Goal: Transaction & Acquisition: Purchase product/service

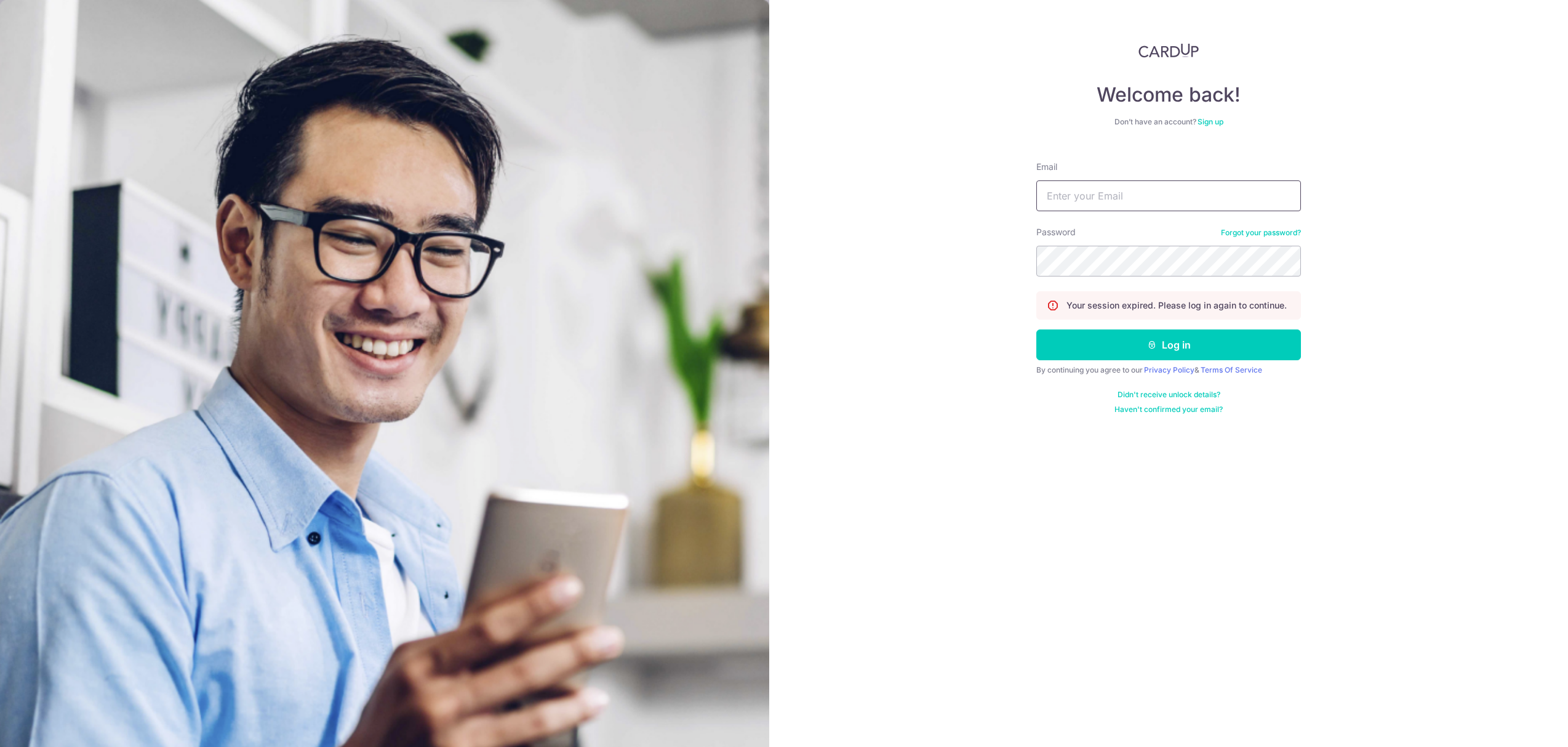
type input "ryanncheng@hotmail.com"
click at [1194, 341] on button "Log in" at bounding box center [1168, 344] width 264 height 31
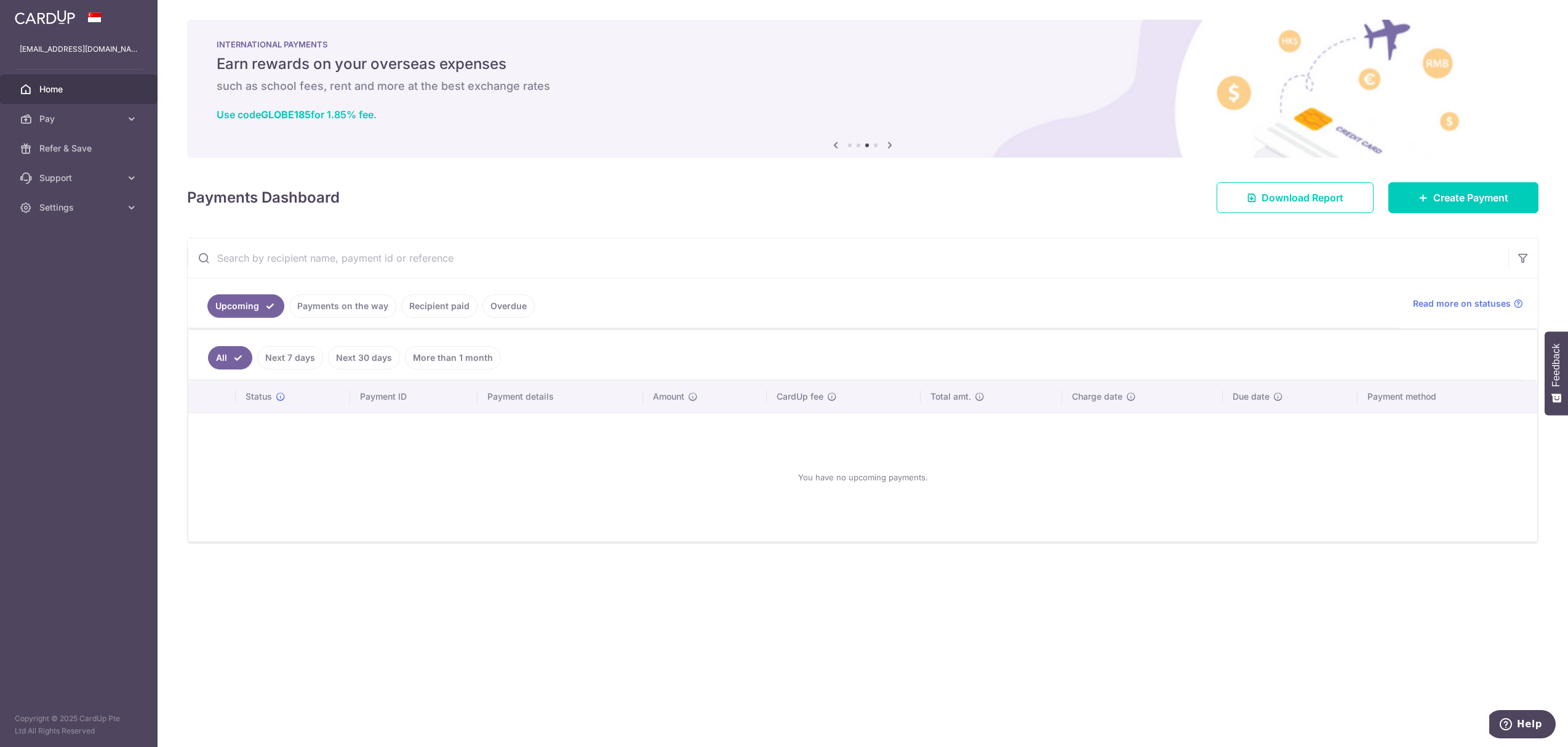
click at [349, 300] on link "Payments on the way" at bounding box center [343, 306] width 107 height 23
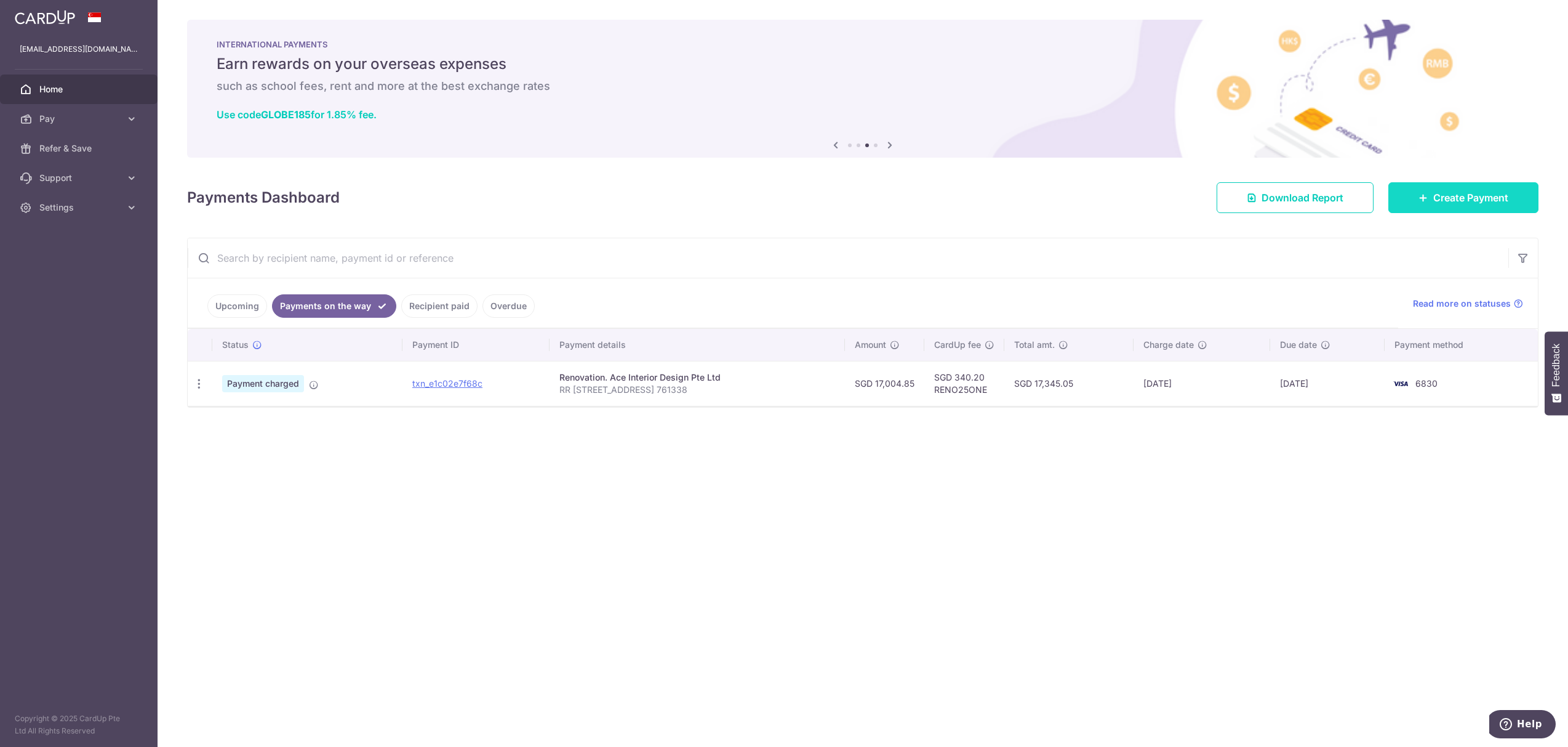
click at [1501, 190] on span "Create Payment" at bounding box center [1471, 198] width 75 height 15
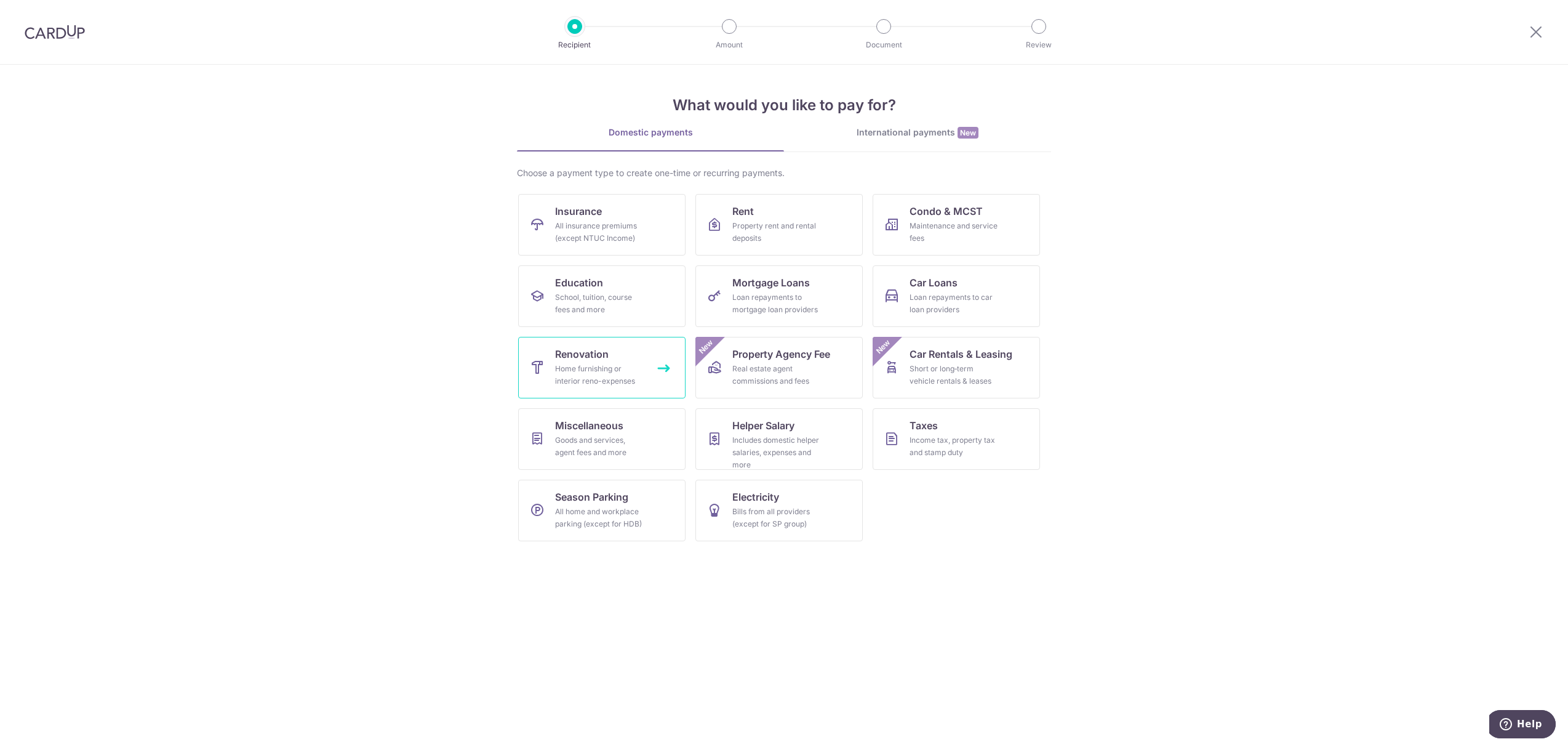
click at [595, 354] on span "Renovation" at bounding box center [582, 354] width 53 height 15
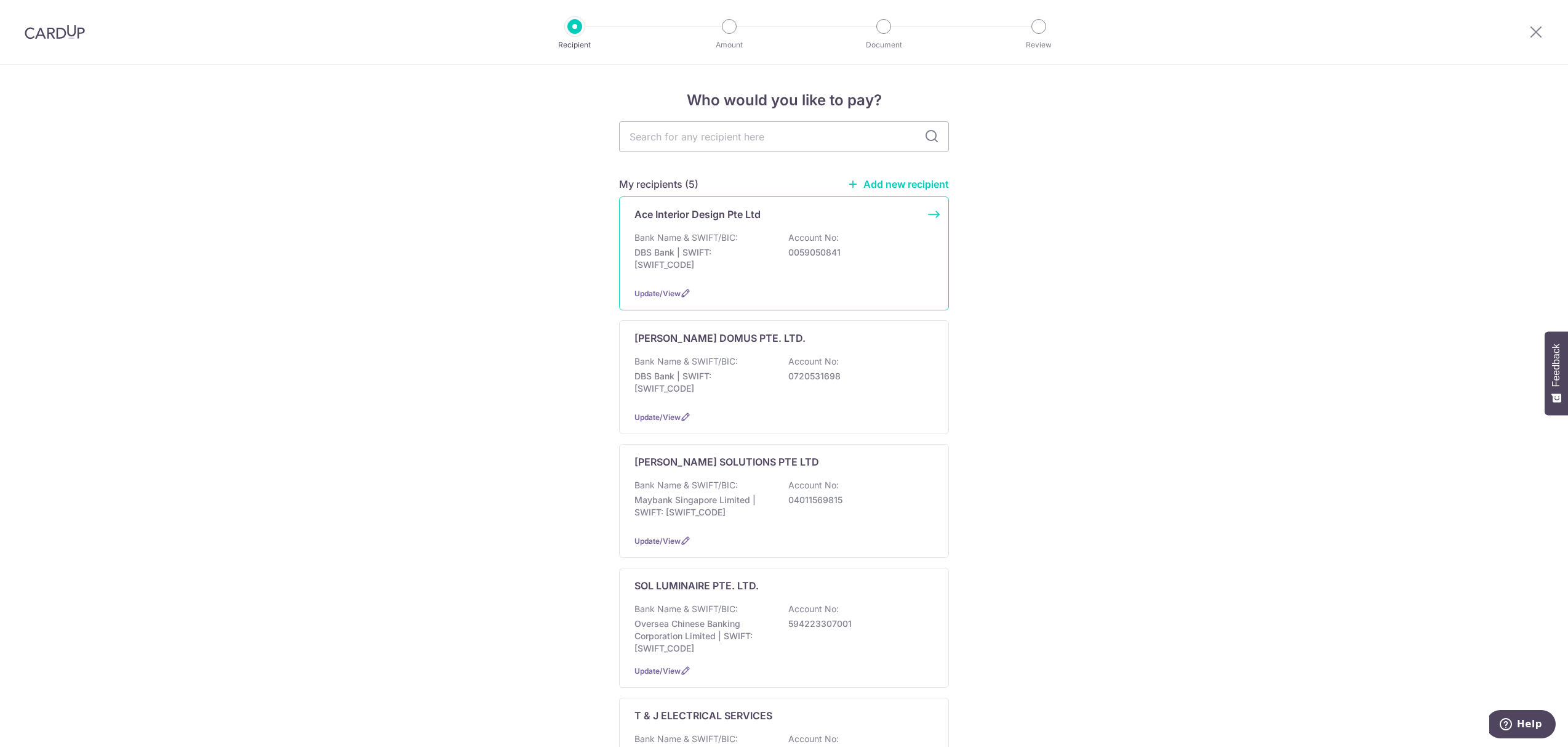
click at [744, 208] on p "Ace Interior Design Pte Ltd" at bounding box center [698, 215] width 126 height 15
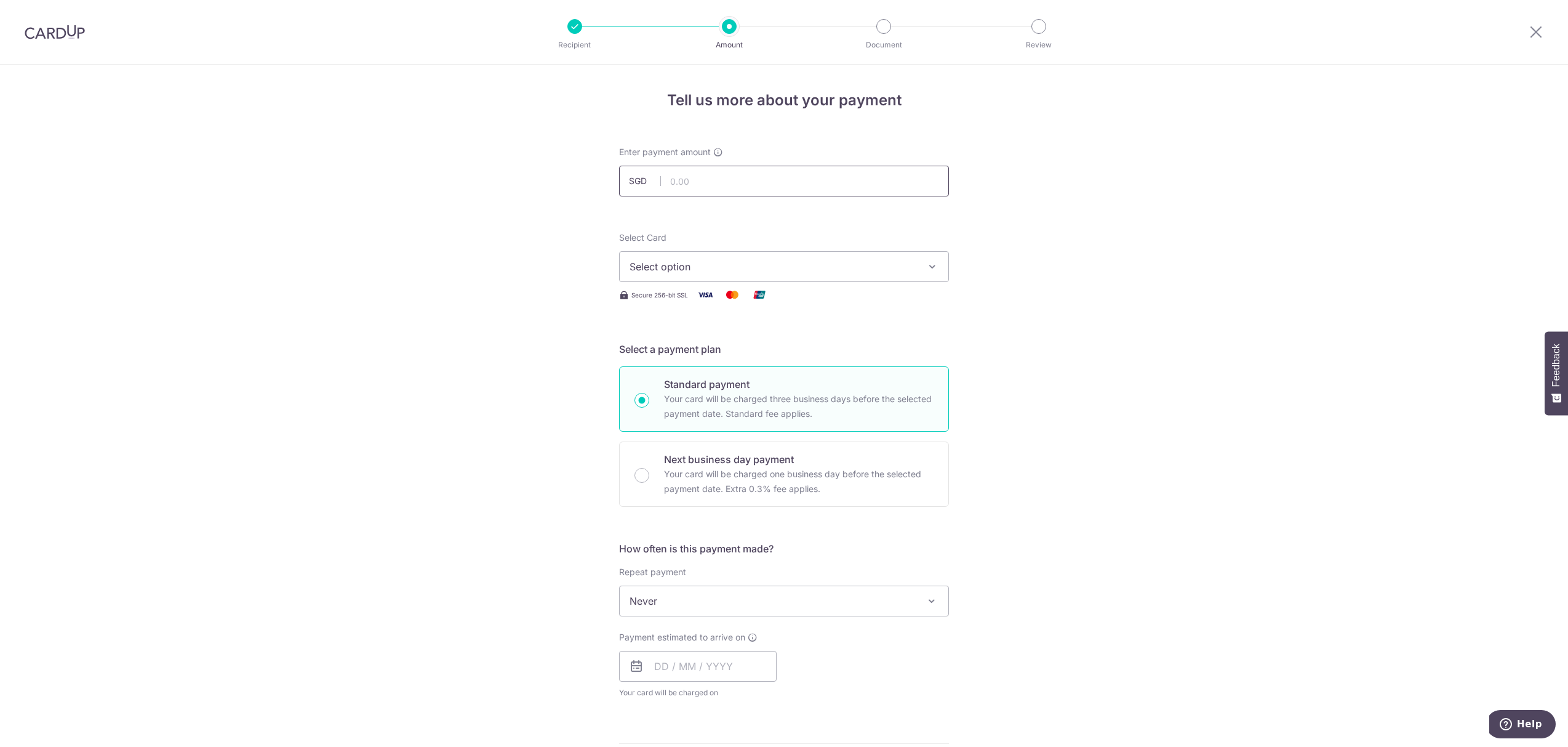
click at [712, 190] on input "text" at bounding box center [784, 181] width 330 height 31
click at [715, 181] on input "text" at bounding box center [784, 181] width 330 height 31
type input "16,500.00"
click at [648, 266] on span "Select option" at bounding box center [772, 267] width 287 height 15
click at [688, 348] on span "**** 6830" at bounding box center [683, 354] width 47 height 15
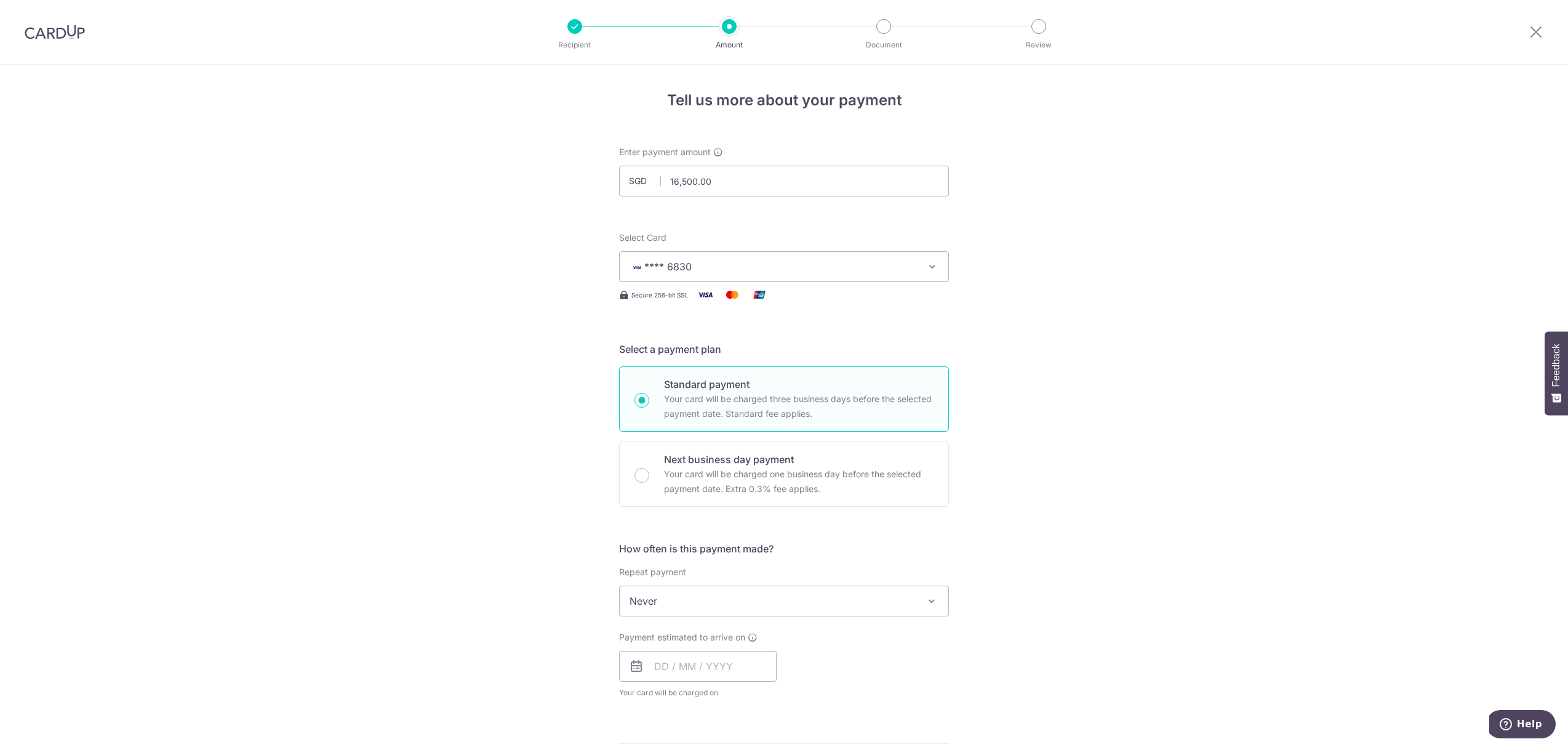
click at [540, 383] on div "Tell us more about your payment Enter payment amount SGD 16,500.00 16500.00 Sel…" at bounding box center [784, 663] width 1568 height 1196
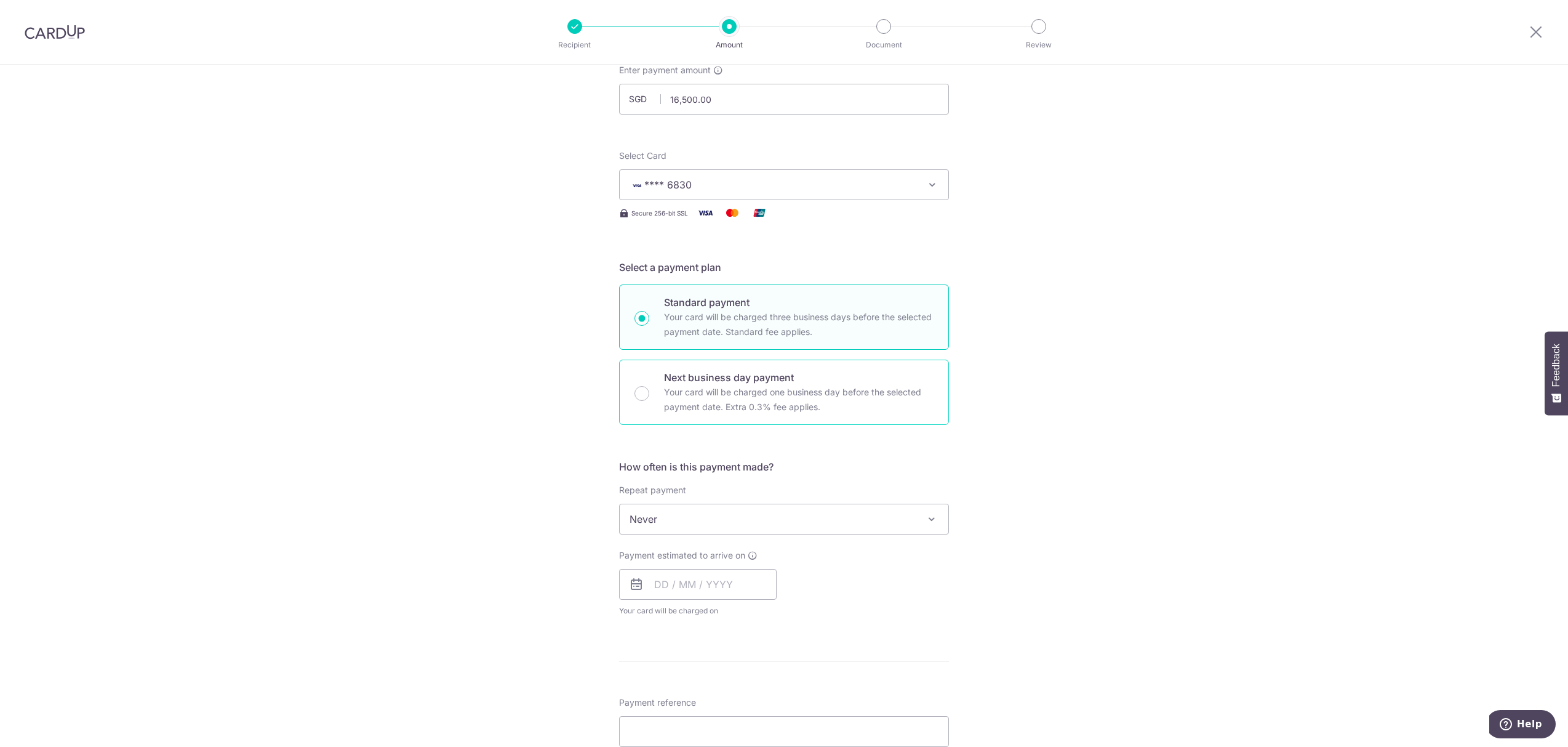
click at [687, 384] on p "Next business day payment" at bounding box center [799, 378] width 269 height 15
click at [649, 386] on input "Next business day payment Your card will be charged one business day before the…" at bounding box center [642, 393] width 15 height 15
radio input "false"
radio input "true"
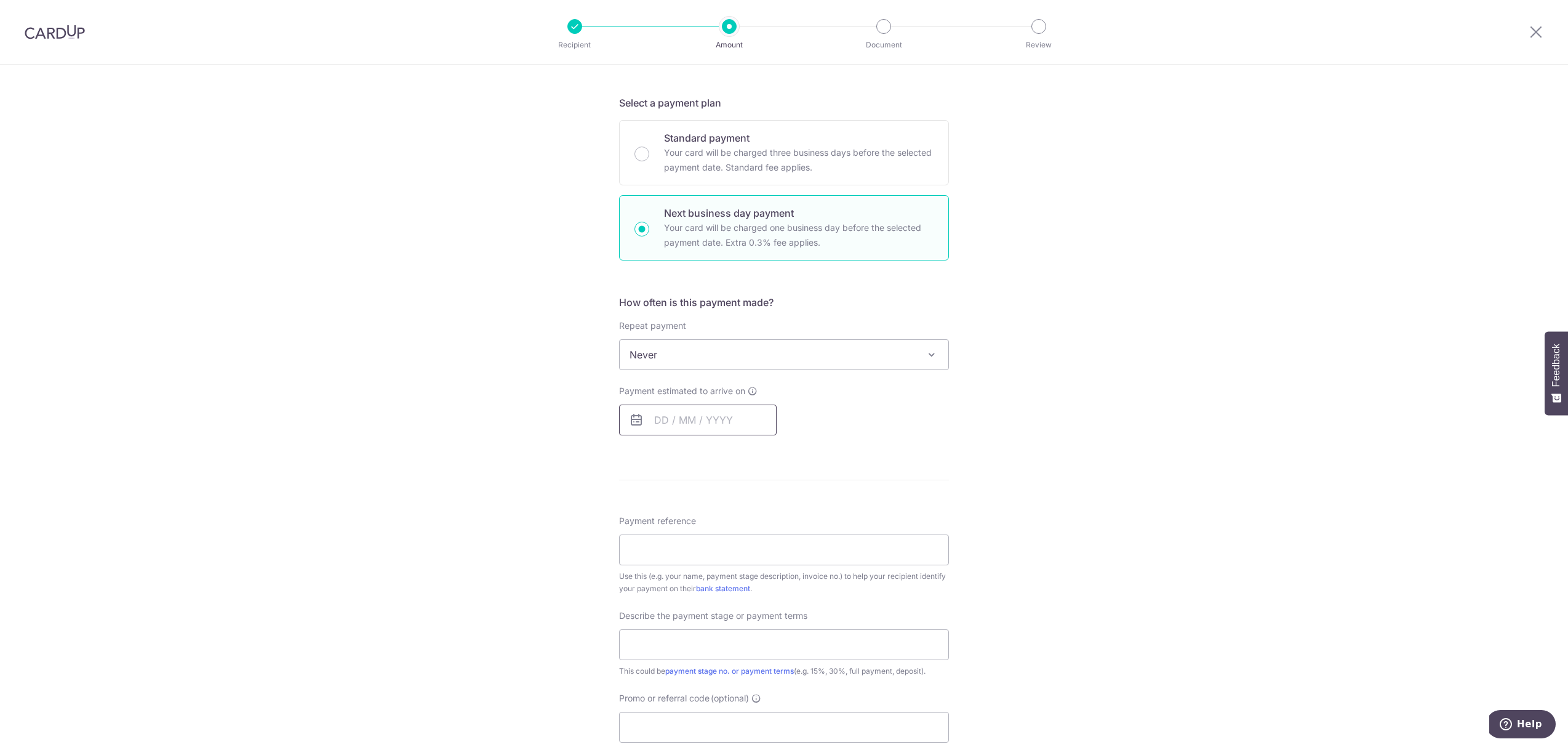
click at [664, 433] on input "text" at bounding box center [698, 419] width 157 height 31
click at [757, 535] on link "10" at bounding box center [767, 532] width 20 height 20
type input "[DATE]"
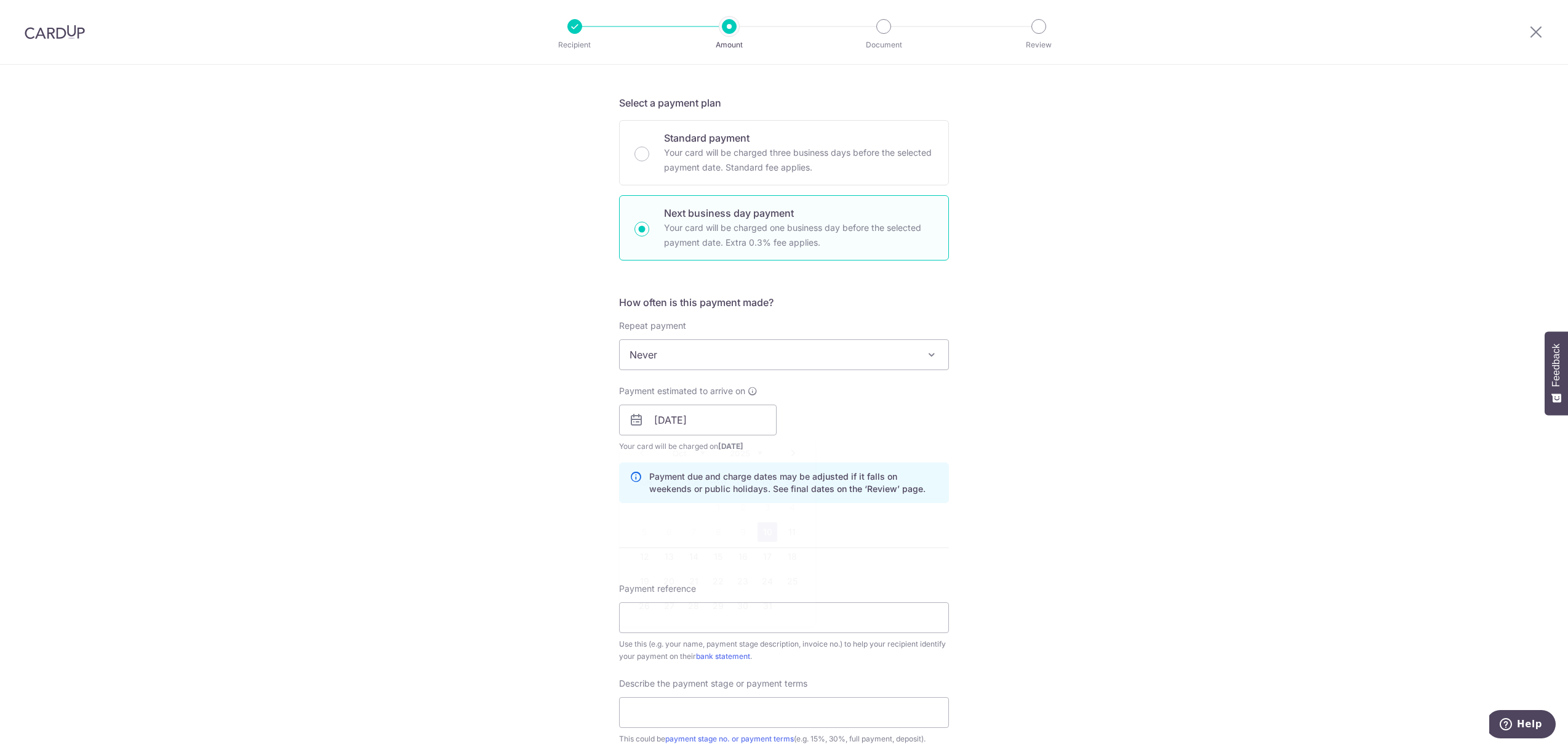
scroll to position [410, 0]
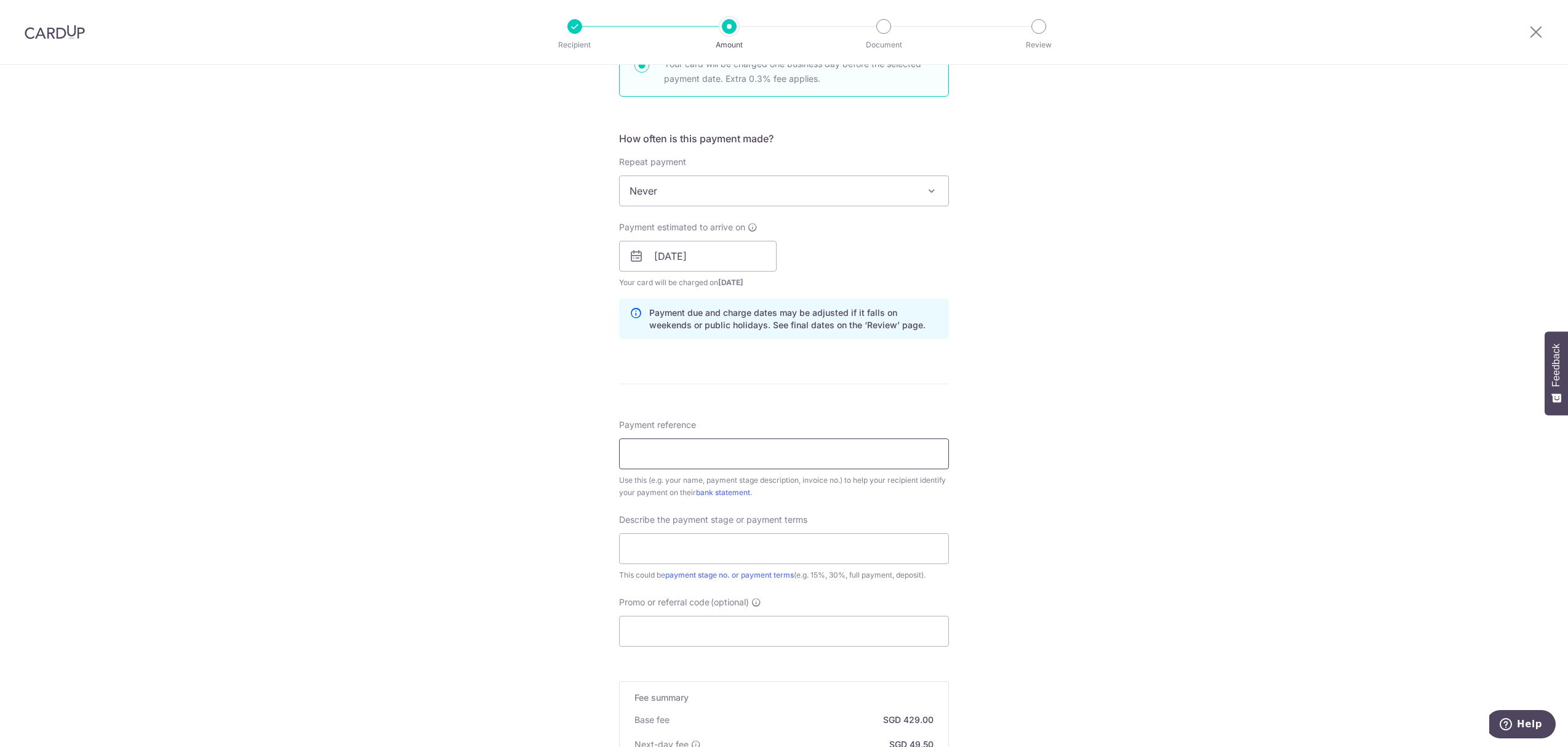
click at [684, 452] on input "Payment reference" at bounding box center [784, 453] width 330 height 31
type input "RR [STREET_ADDRESS] 761338"
click at [764, 526] on span "Describe the payment stage or payment terms" at bounding box center [713, 519] width 188 height 12
click at [757, 542] on input "text" at bounding box center [784, 548] width 330 height 31
type input "7th Payment 2ND Split 50%"
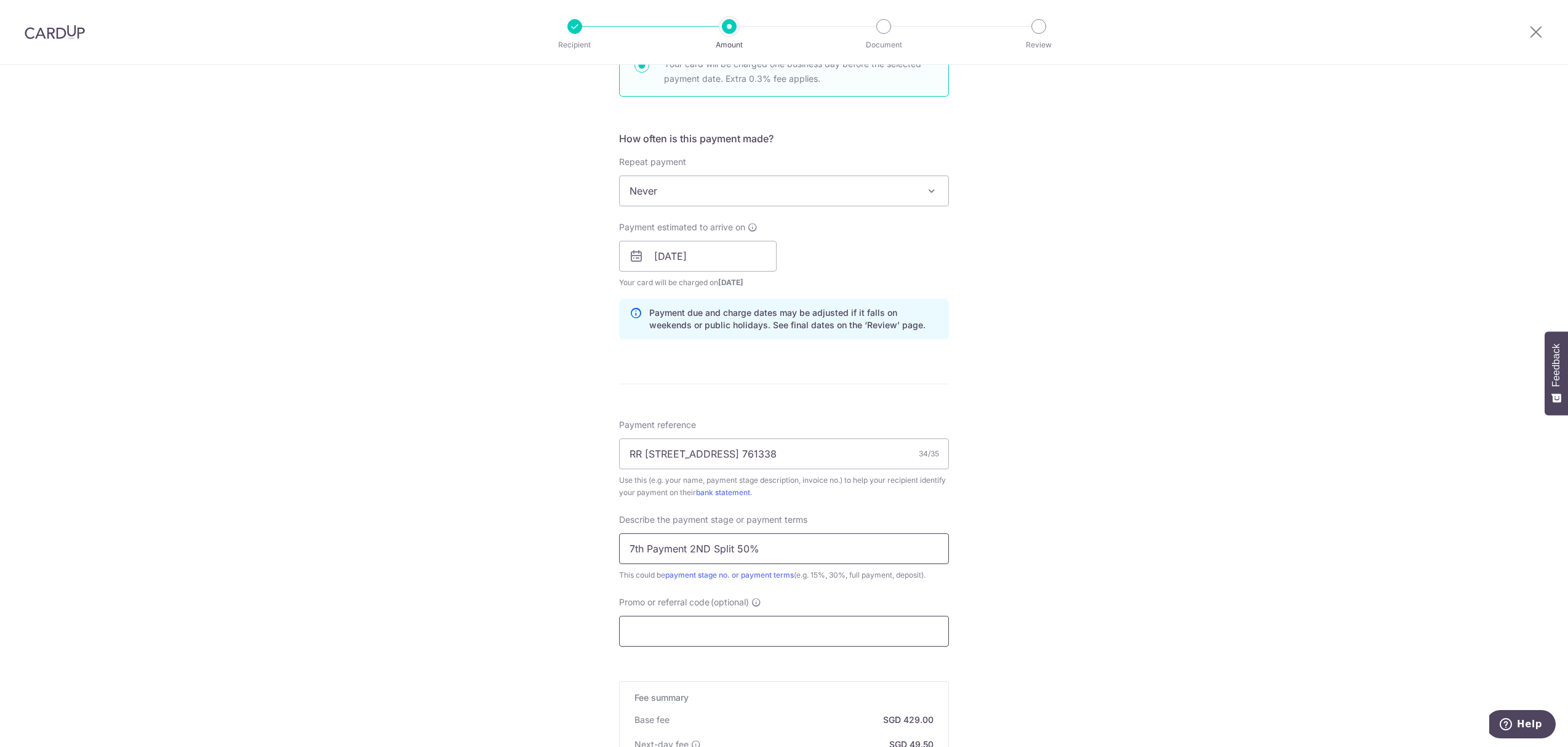
scroll to position [574, 0]
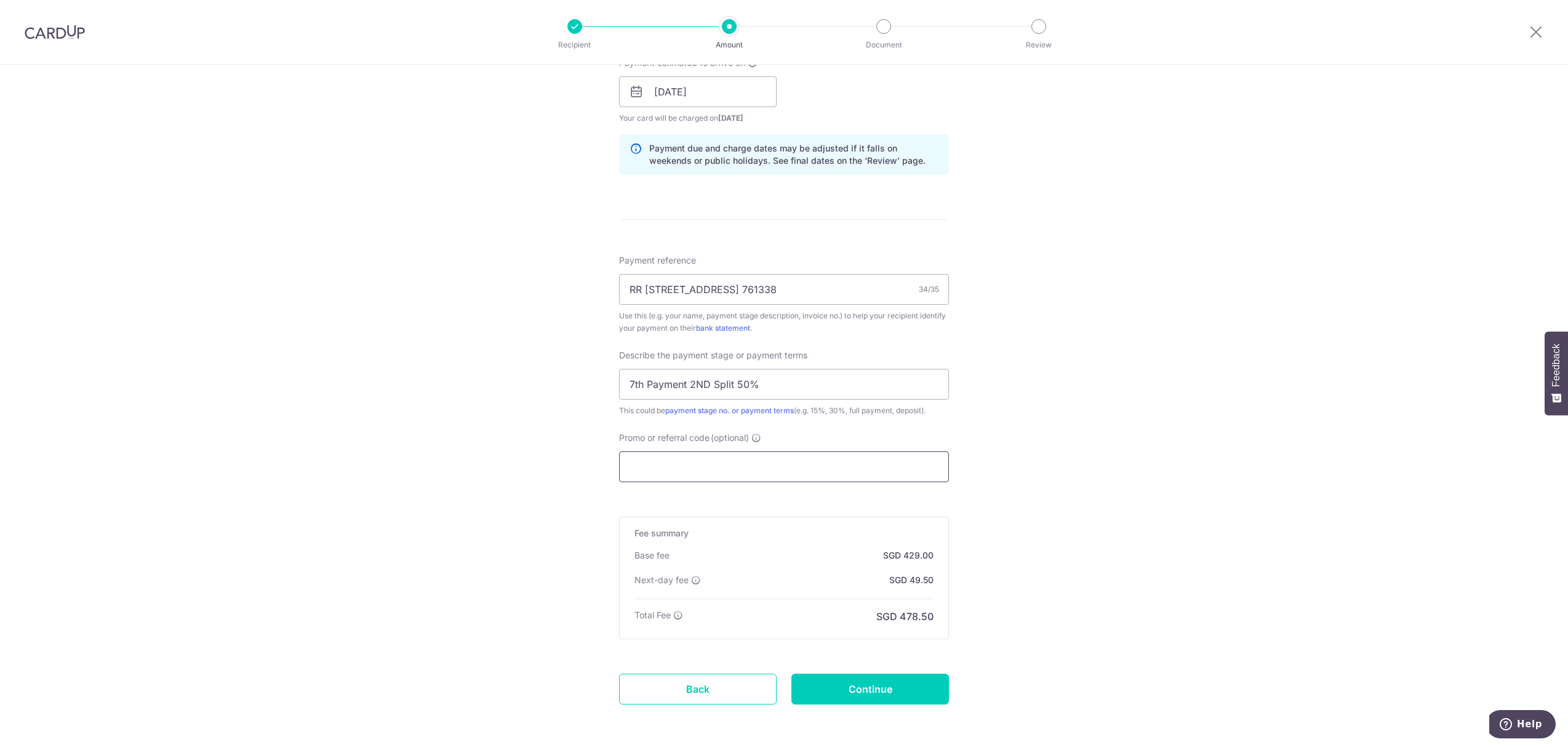
click at [689, 478] on input "Promo or referral code (optional)" at bounding box center [784, 466] width 330 height 31
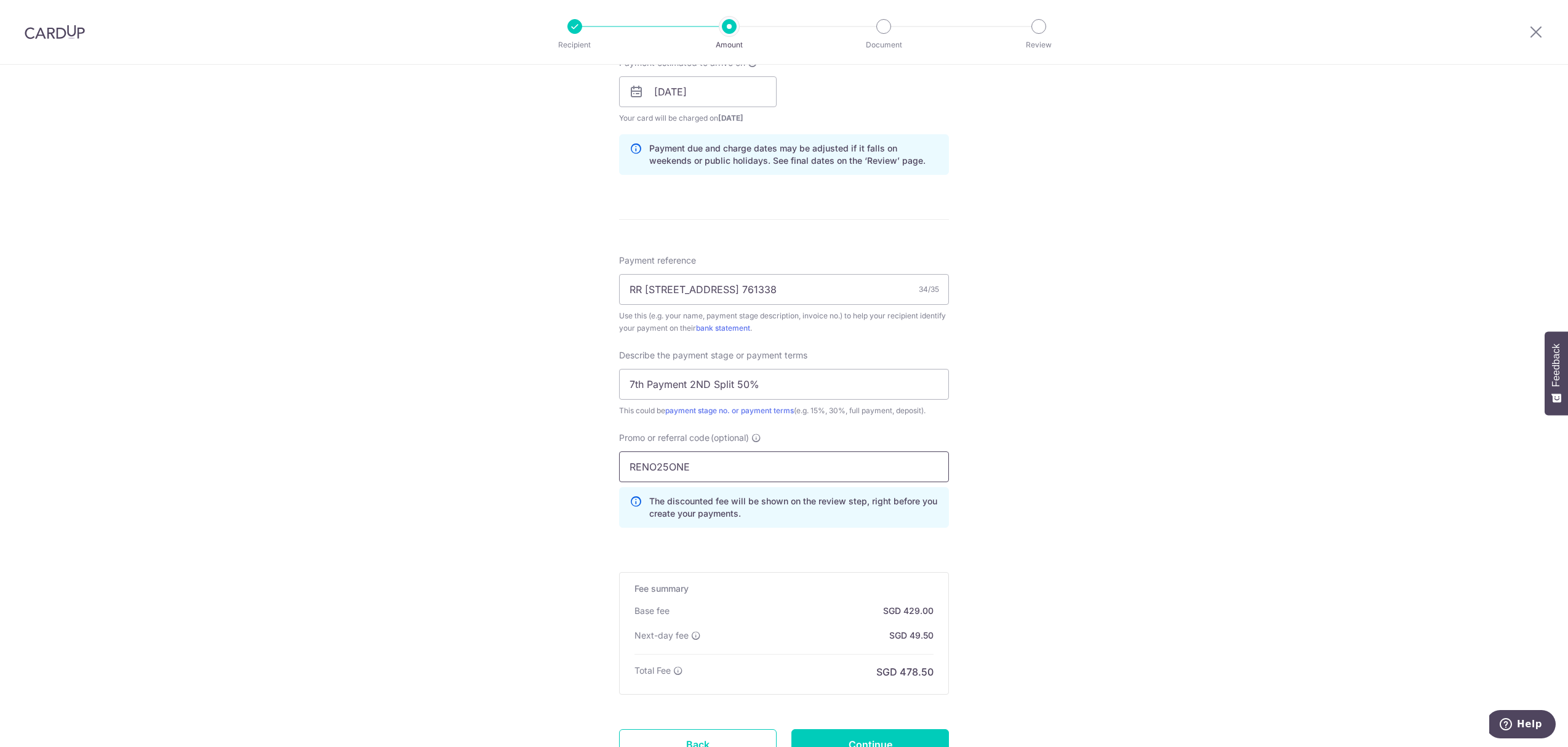
type input "RENO25ONE"
drag, startPoint x: 1059, startPoint y: 527, endPoint x: 1043, endPoint y: 541, distance: 21.3
click at [1059, 526] on div "Tell us more about your payment Enter payment amount SGD 16,500.00 16500.00 Sel…" at bounding box center [784, 171] width 1568 height 1362
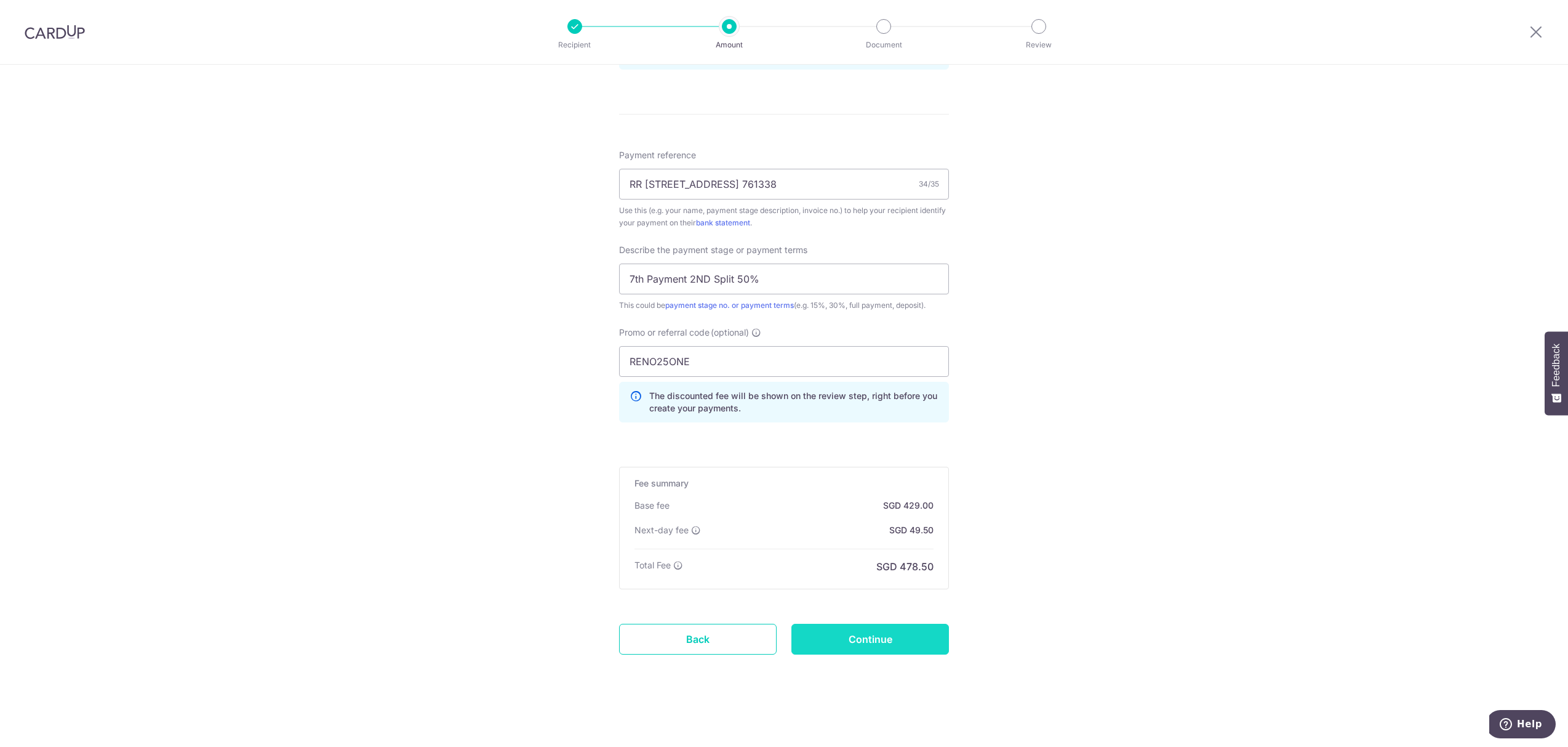
click at [886, 636] on input "Continue" at bounding box center [870, 639] width 157 height 31
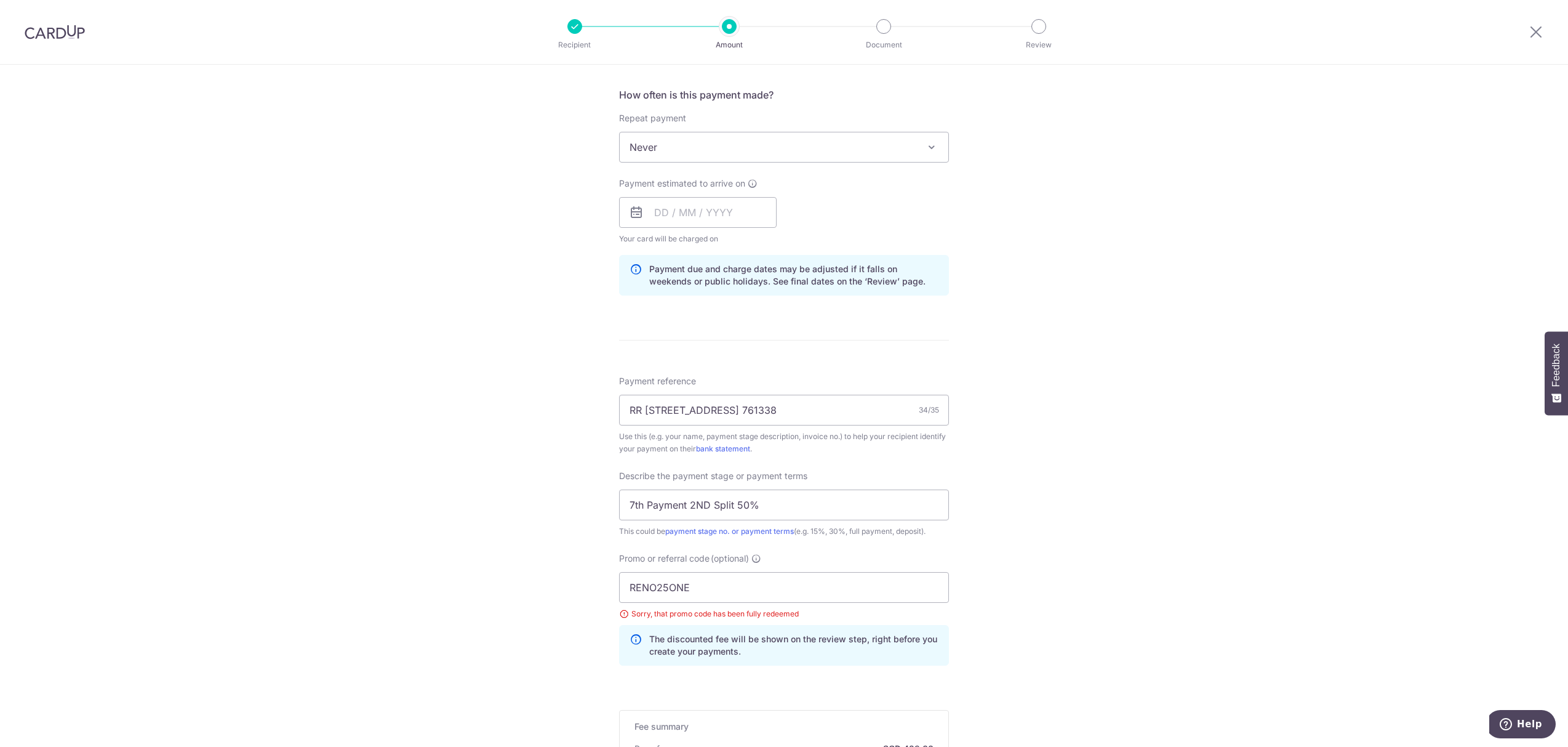
scroll to position [207, 0]
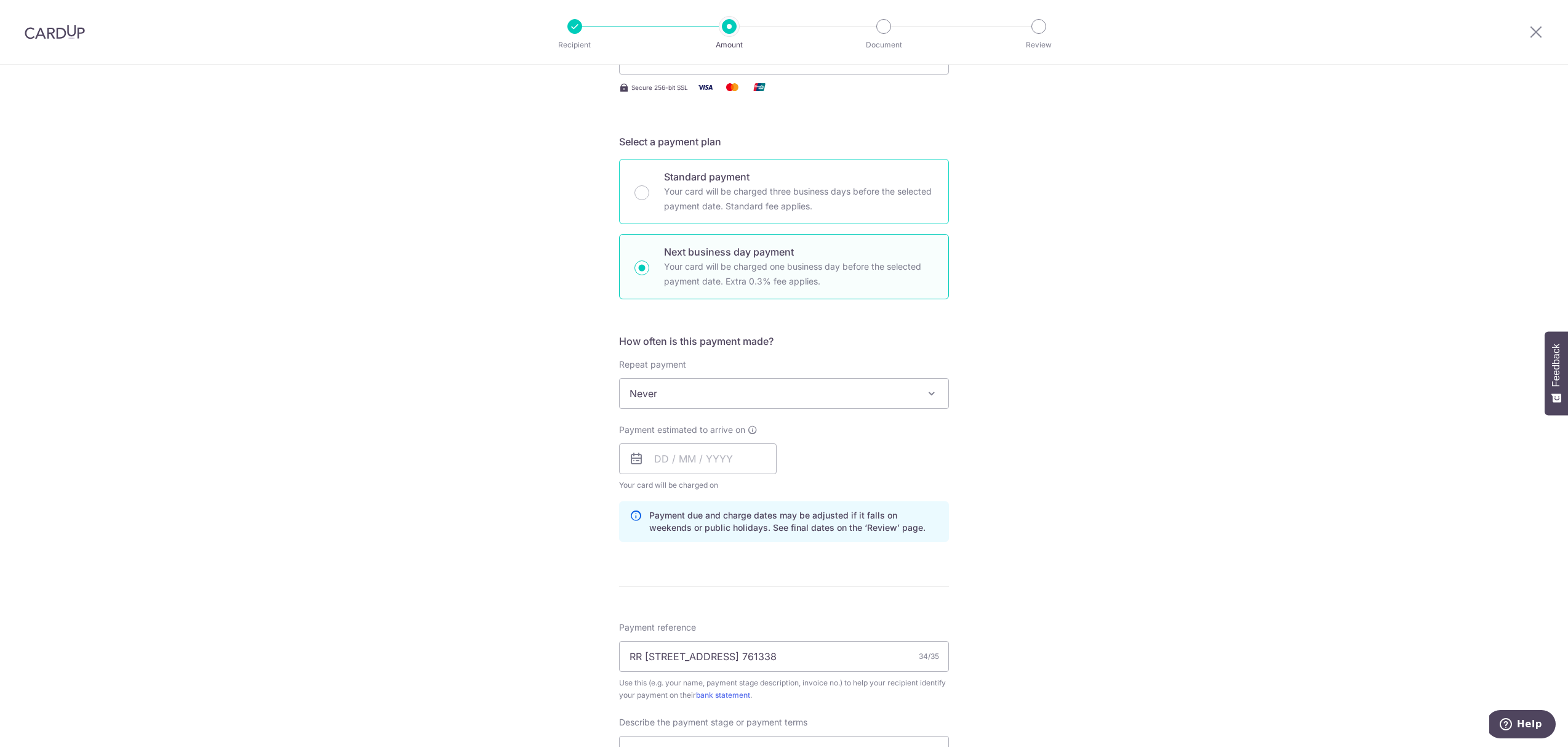
click at [734, 200] on p "Your card will be charged three business days before the selected payment date.…" at bounding box center [799, 199] width 269 height 30
click at [649, 200] on input "Standard payment Your card will be charged three business days before the selec…" at bounding box center [642, 193] width 15 height 15
radio input "true"
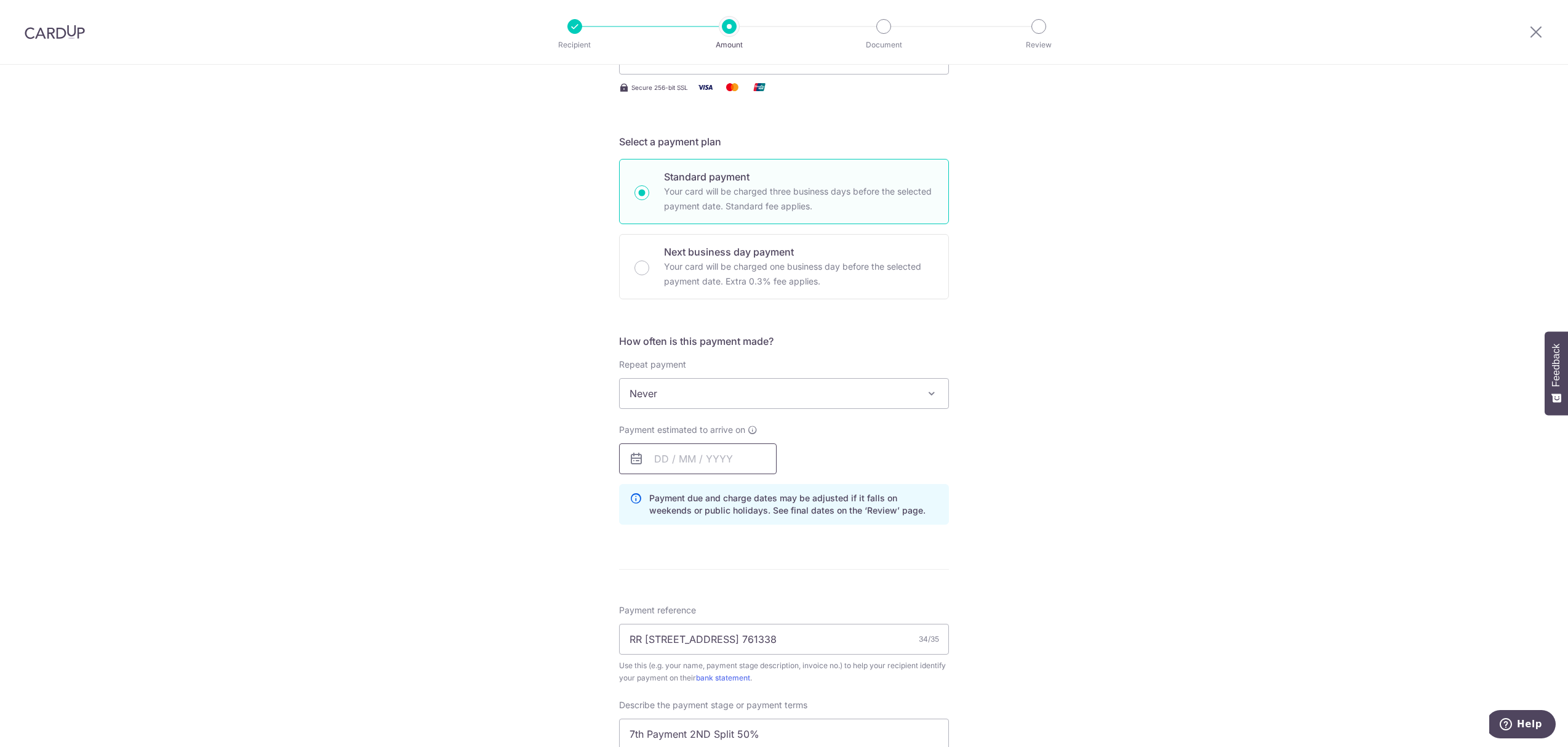
click at [714, 449] on input "text" at bounding box center [698, 458] width 157 height 31
click at [768, 598] on link "17" at bounding box center [767, 596] width 20 height 20
type input "[DATE]"
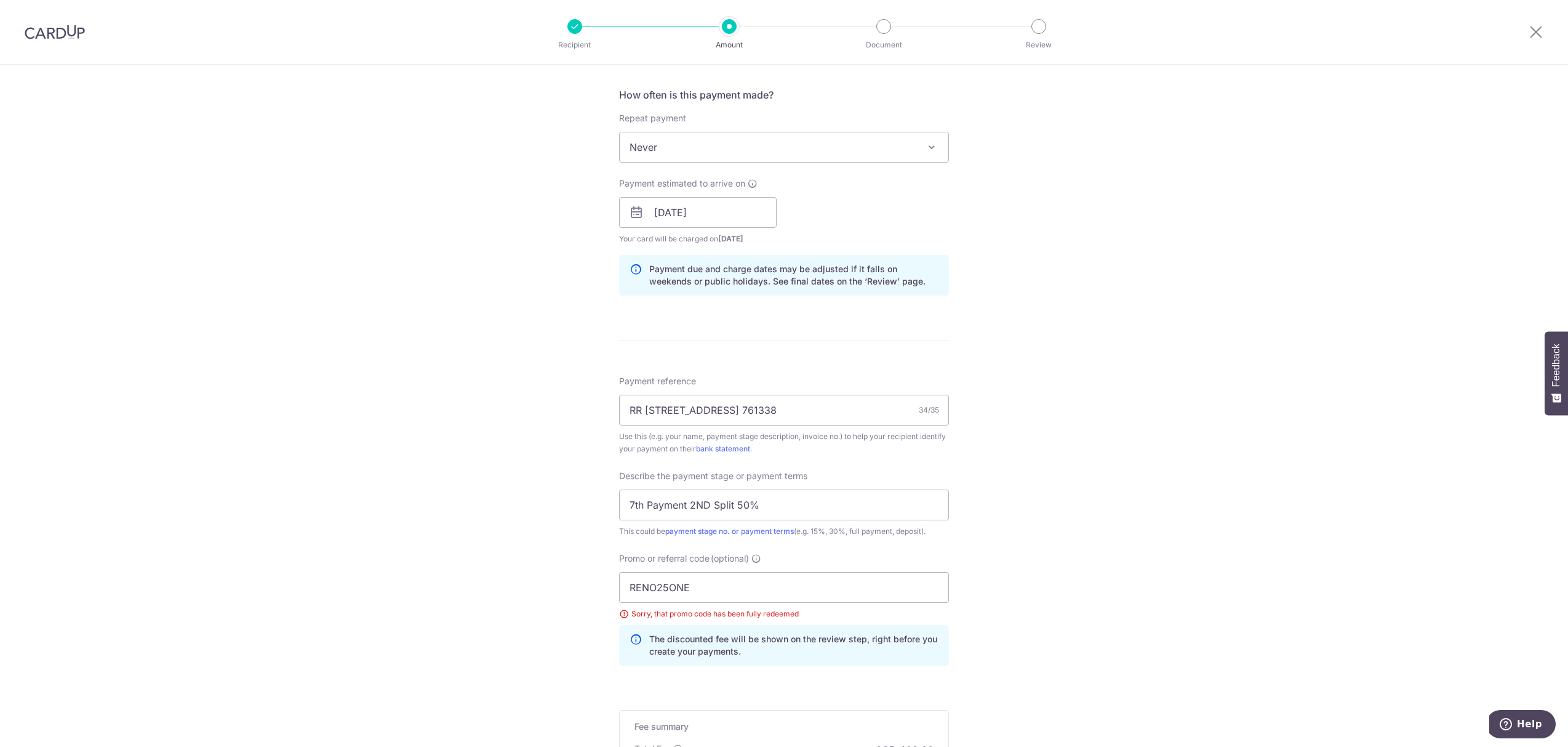
scroll to position [641, 0]
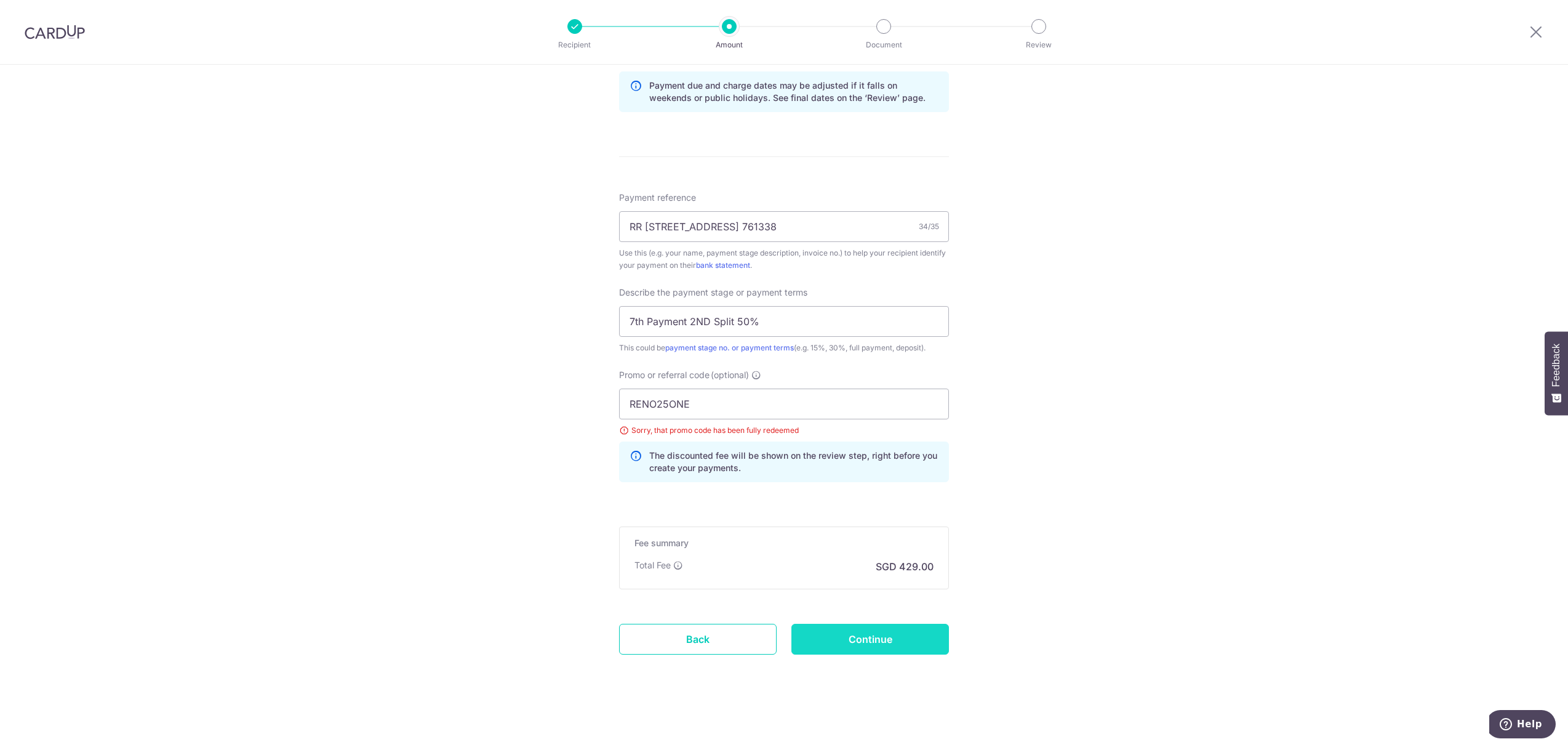
click at [871, 629] on input "Continue" at bounding box center [870, 639] width 157 height 31
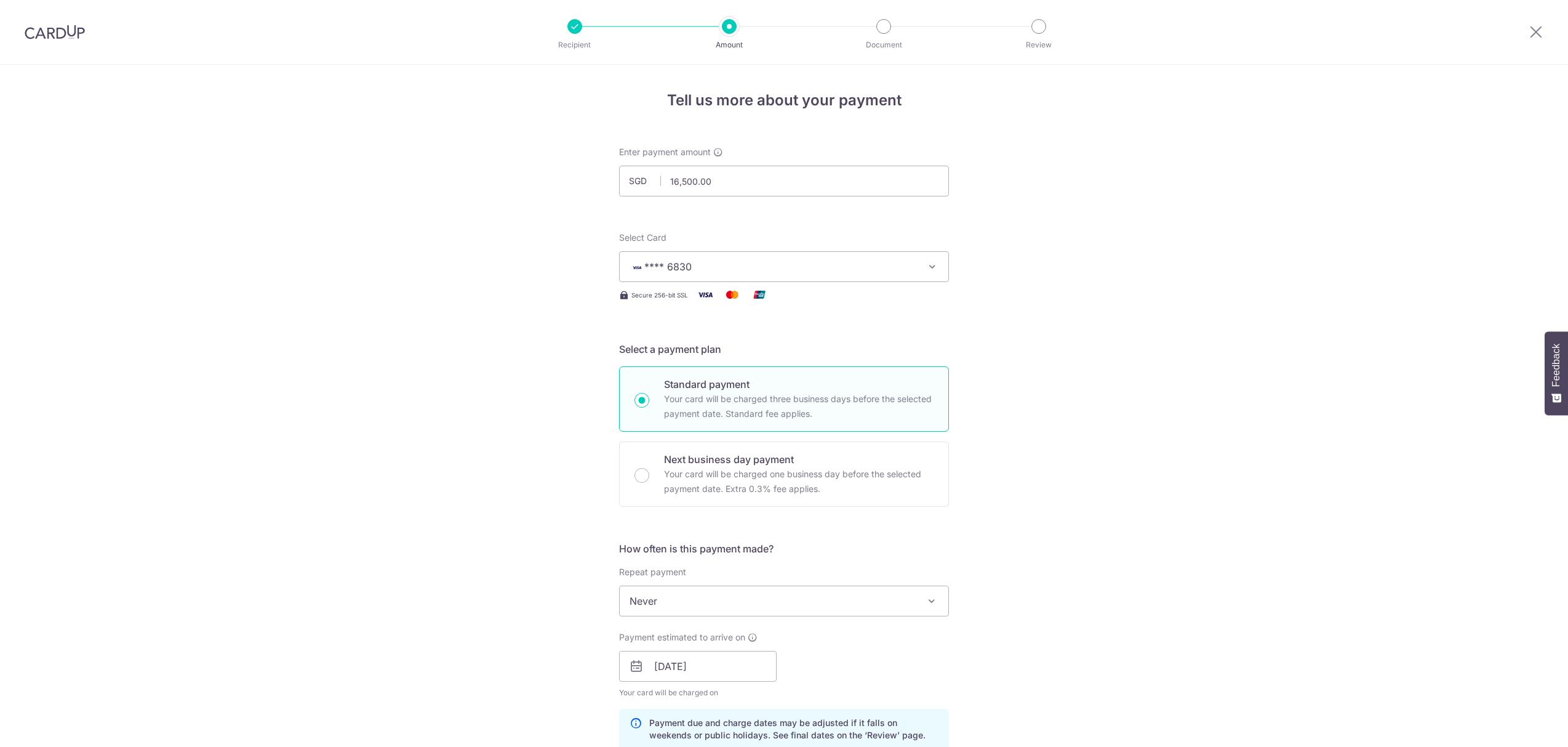
scroll to position [641, 0]
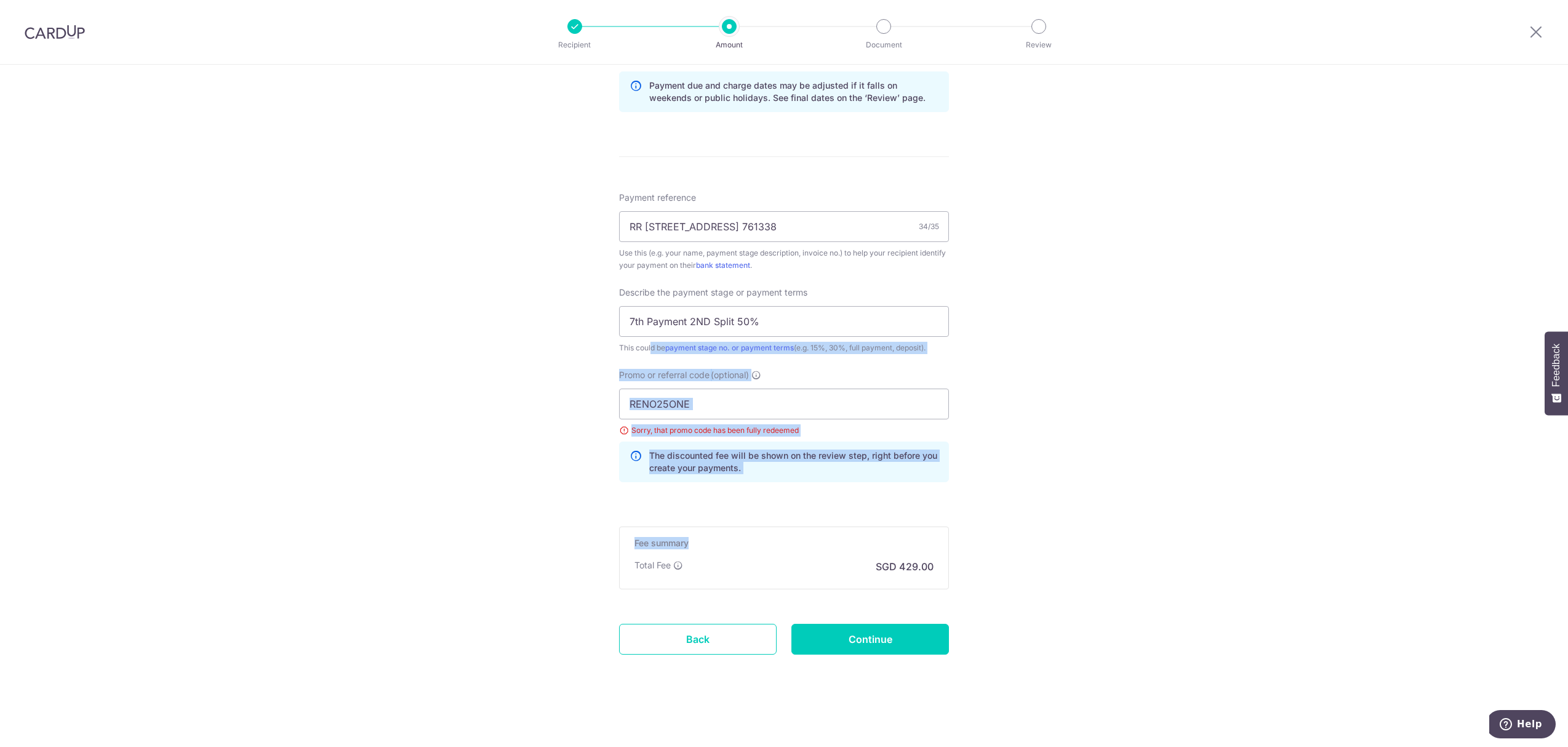
drag, startPoint x: 538, startPoint y: 338, endPoint x: 1159, endPoint y: 529, distance: 649.7
click at [1159, 529] on div "Tell us more about your payment Enter payment amount SGD 16,500.00 16500.00 Sel…" at bounding box center [784, 87] width 1568 height 1319
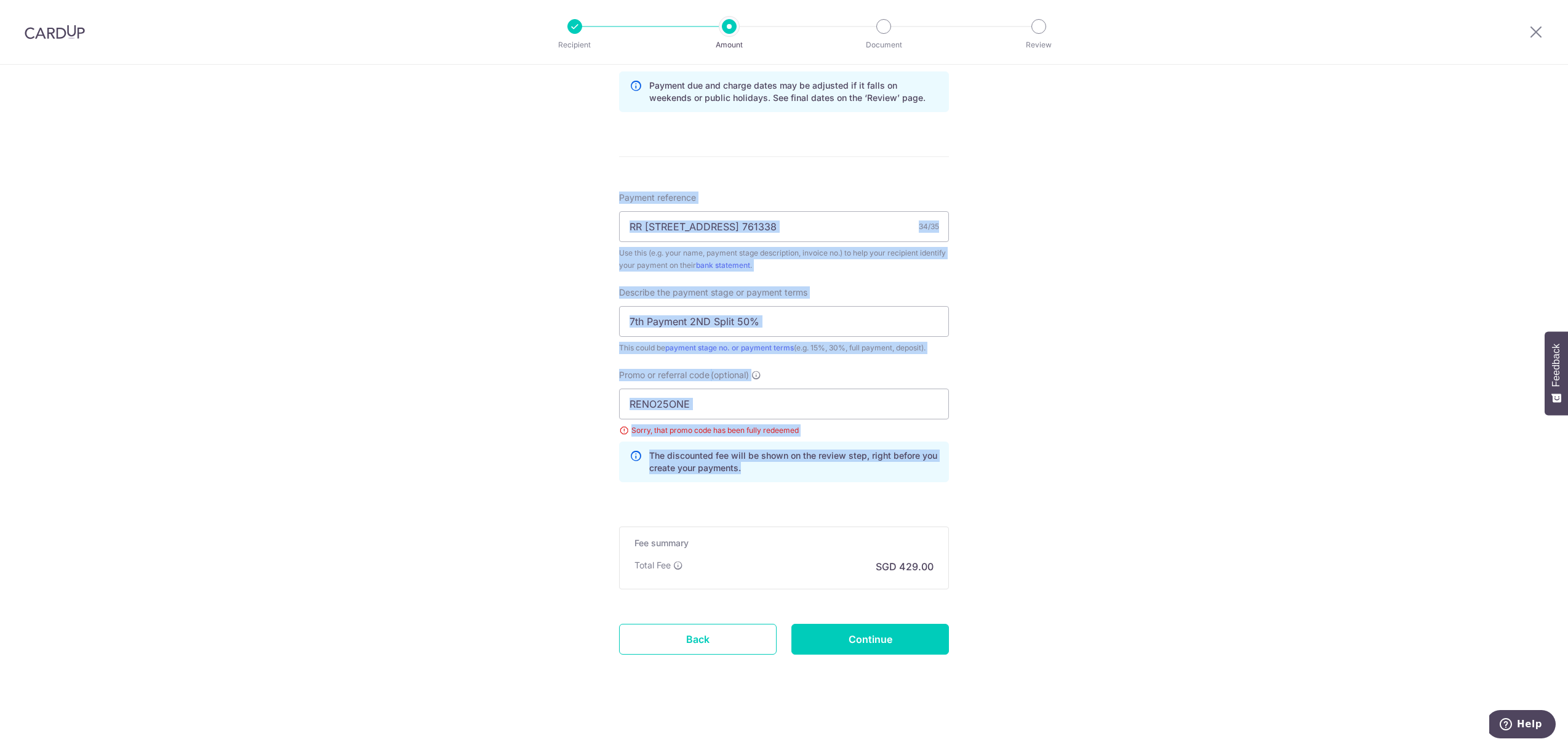
drag, startPoint x: 525, startPoint y: 202, endPoint x: 1085, endPoint y: 503, distance: 635.8
click at [1085, 503] on div "Tell us more about your payment Enter payment amount SGD 16,500.00 16500.00 Sel…" at bounding box center [784, 87] width 1568 height 1319
drag, startPoint x: 1114, startPoint y: 600, endPoint x: 444, endPoint y: 151, distance: 806.5
click at [444, 151] on div "Tell us more about your payment Enter payment amount SGD 16,500.00 16500.00 Sel…" at bounding box center [784, 87] width 1568 height 1319
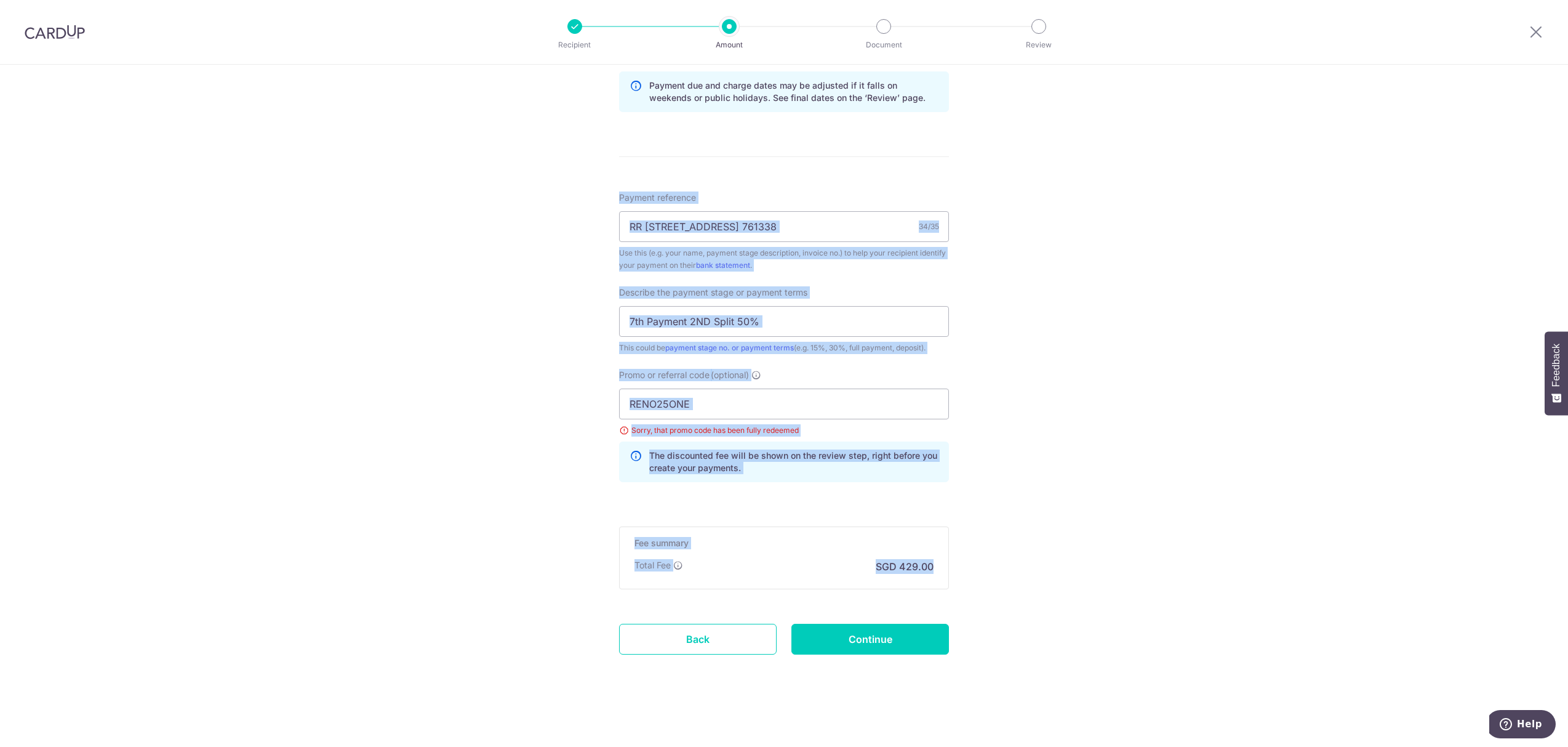
click at [444, 151] on div "Tell us more about your payment Enter payment amount SGD 16,500.00 16500.00 Sel…" at bounding box center [784, 87] width 1568 height 1319
drag, startPoint x: 474, startPoint y: 122, endPoint x: 1215, endPoint y: 654, distance: 912.2
click at [1215, 654] on div "Tell us more about your payment Enter payment amount SGD 16,500.00 16500.00 Sel…" at bounding box center [784, 87] width 1568 height 1319
drag, startPoint x: 1277, startPoint y: 648, endPoint x: 552, endPoint y: 212, distance: 846.0
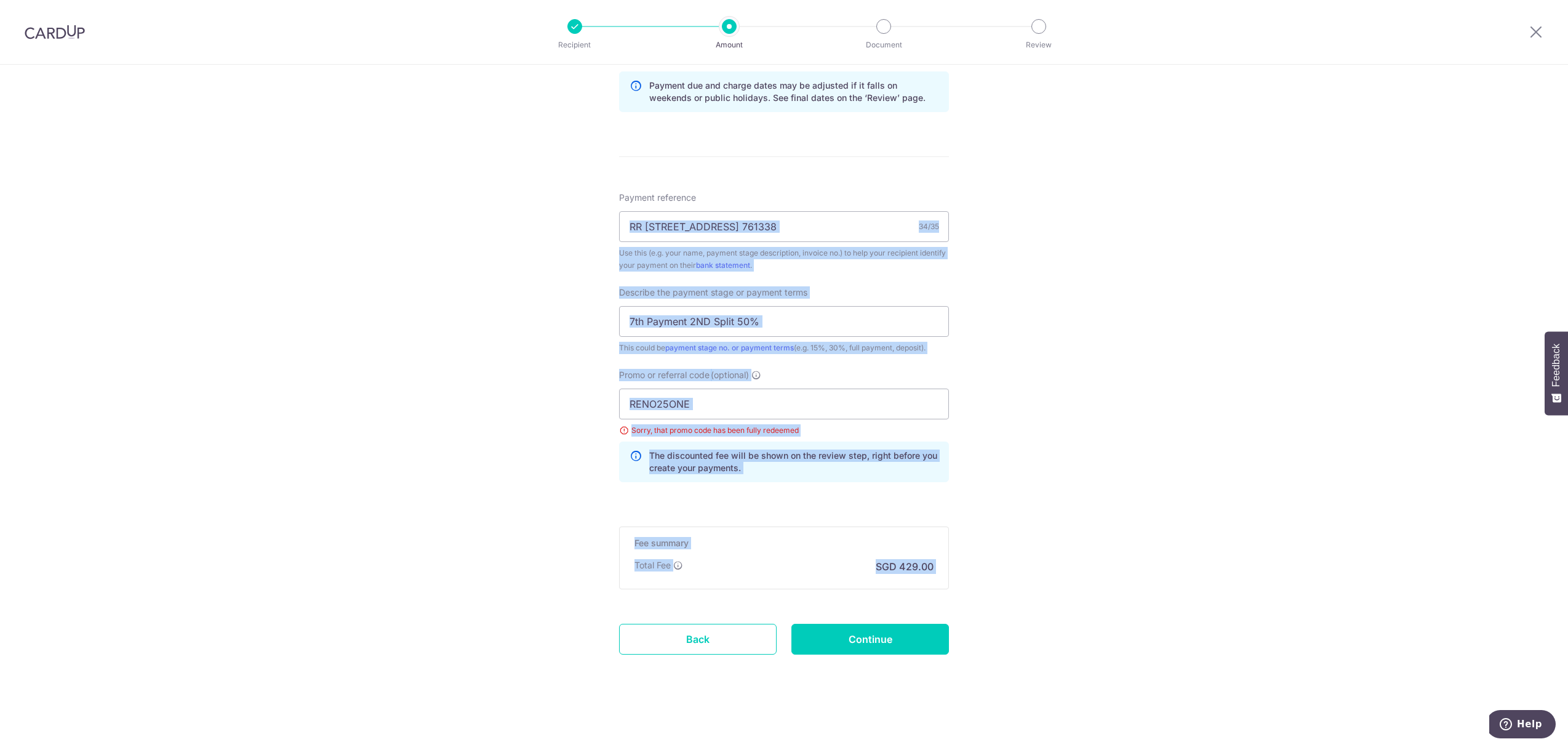
click at [552, 212] on div "Tell us more about your payment Enter payment amount SGD 16,500.00 16500.00 Sel…" at bounding box center [784, 87] width 1568 height 1319
drag, startPoint x: 565, startPoint y: 116, endPoint x: 1219, endPoint y: 527, distance: 772.4
click at [1219, 527] on div "Tell us more about your payment Enter payment amount SGD 16,500.00 16500.00 Sel…" at bounding box center [784, 87] width 1568 height 1319
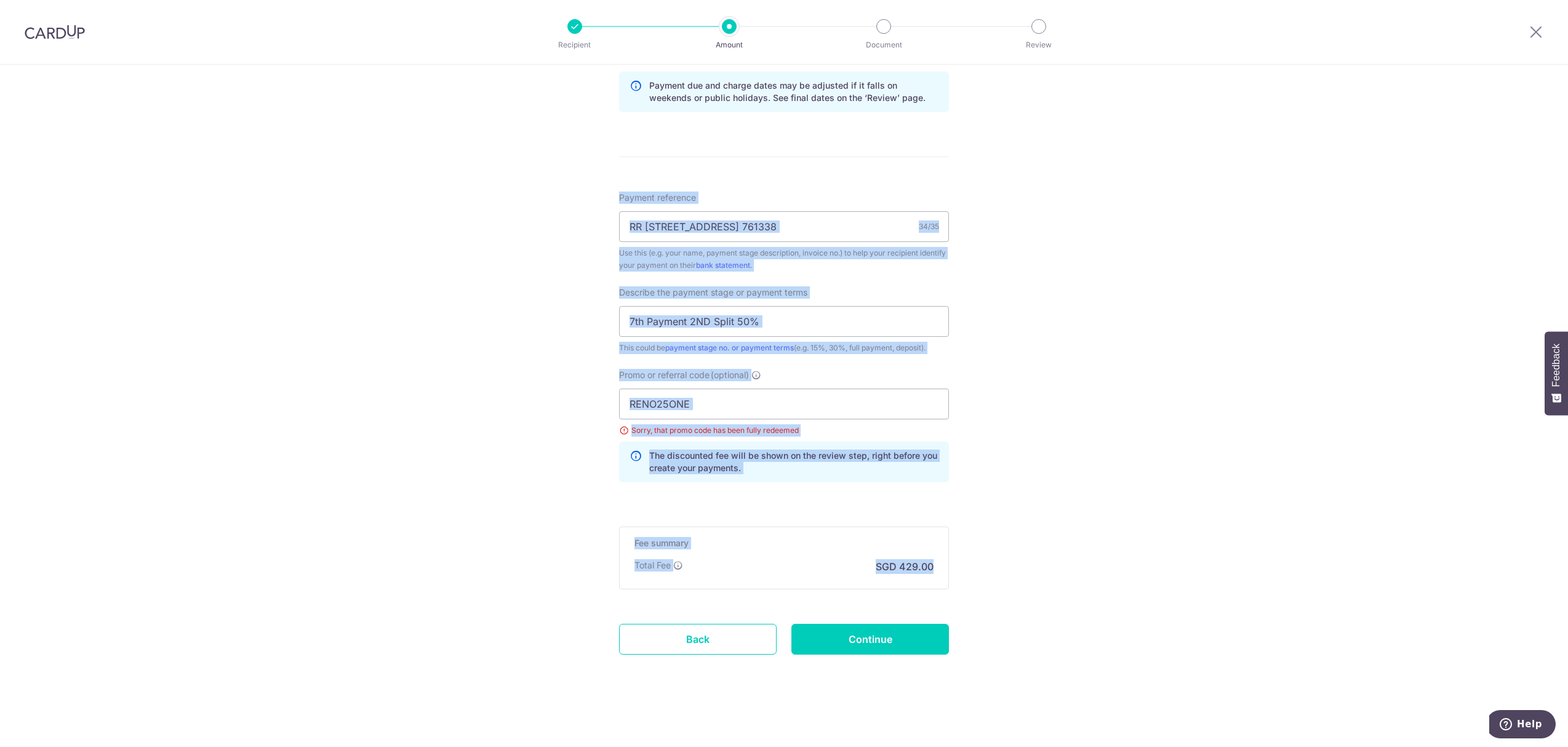
drag, startPoint x: 1233, startPoint y: 564, endPoint x: 515, endPoint y: 187, distance: 811.0
click at [515, 187] on div "Tell us more about your payment Enter payment amount SGD 16,500.00 16500.00 Sel…" at bounding box center [784, 87] width 1568 height 1319
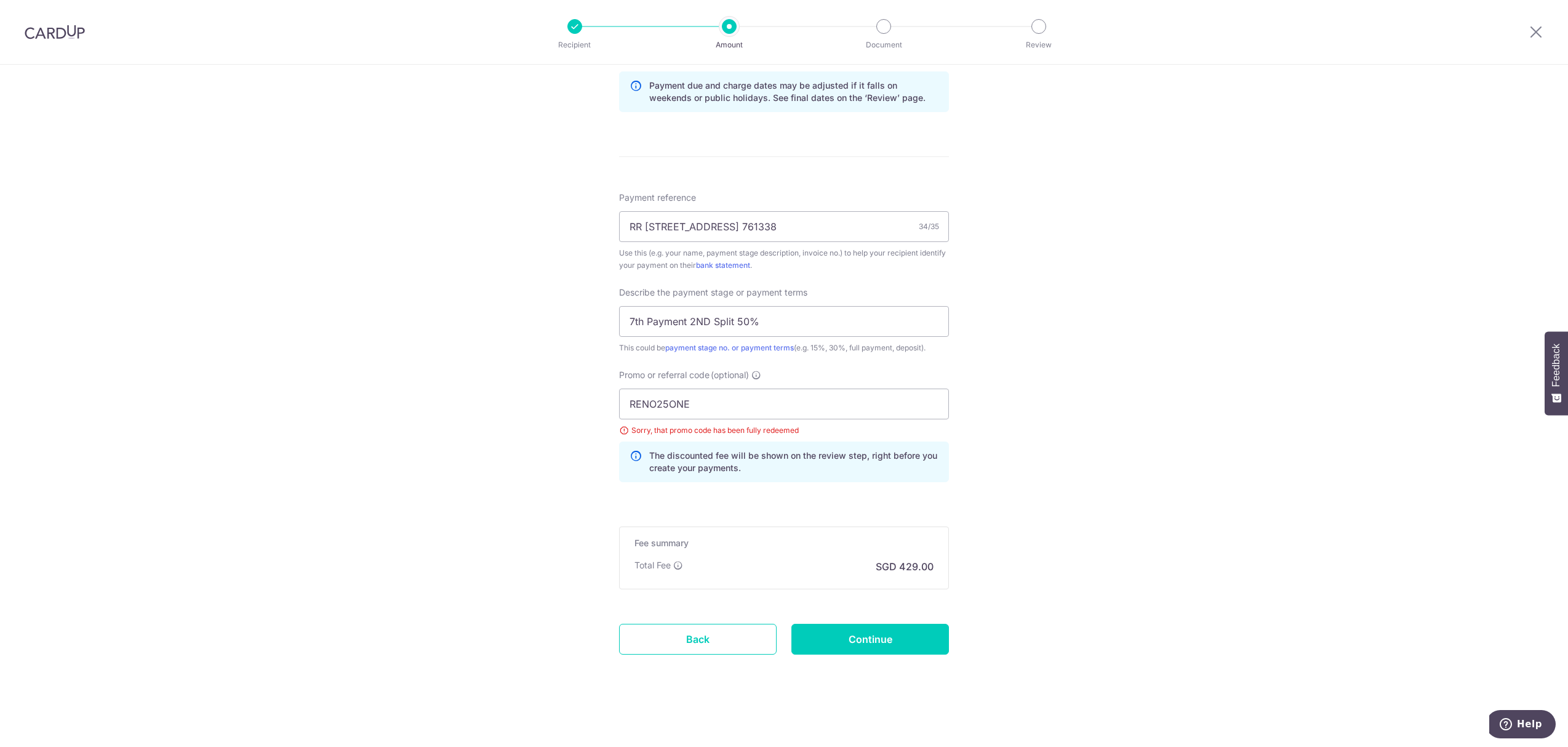
click at [515, 187] on div "Tell us more about your payment Enter payment amount SGD 16,500.00 16500.00 Sel…" at bounding box center [784, 87] width 1568 height 1319
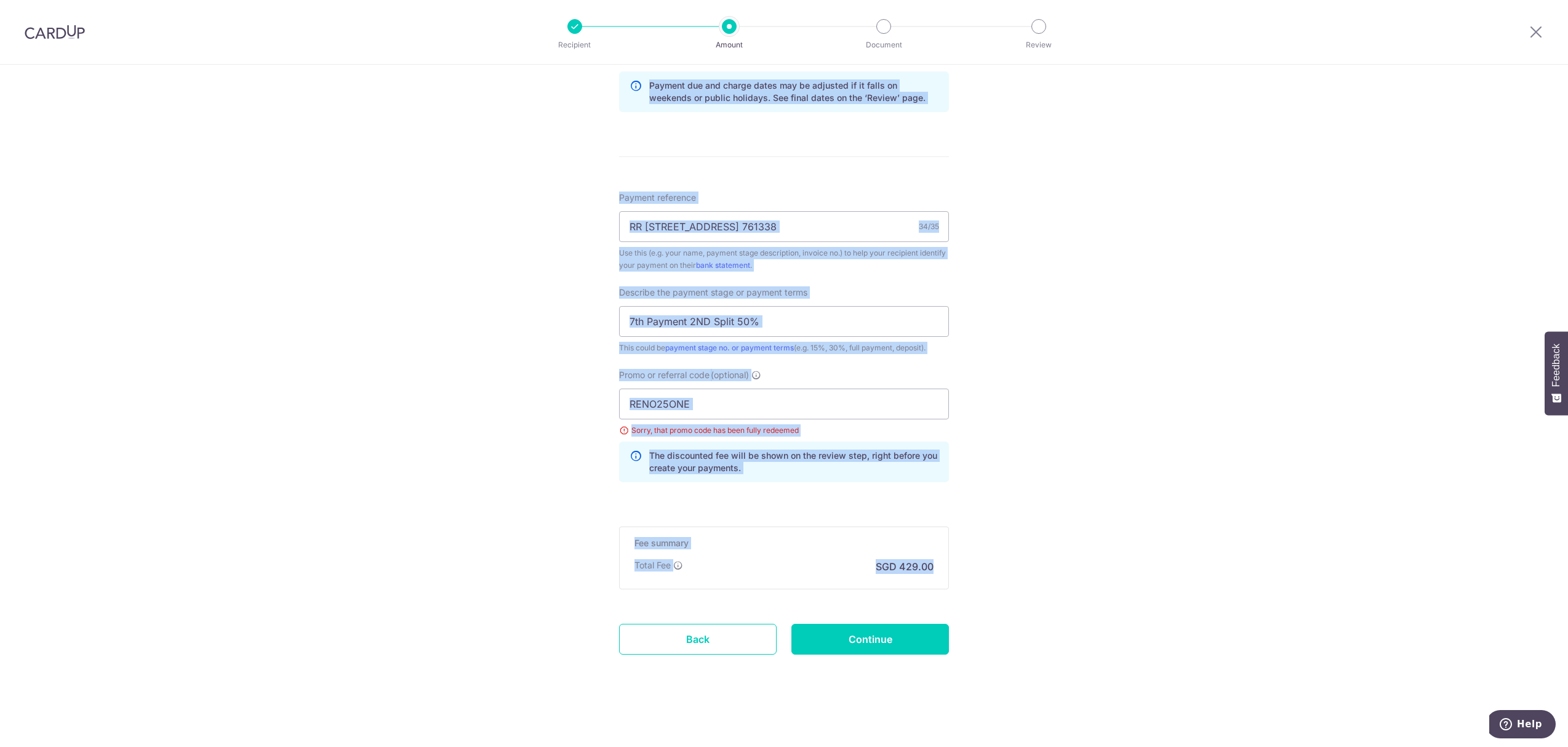
drag, startPoint x: 604, startPoint y: 176, endPoint x: 1087, endPoint y: 559, distance: 616.4
click at [1087, 559] on div "Tell us more about your payment Enter payment amount SGD 16,500.00 16500.00 Sel…" at bounding box center [784, 87] width 1568 height 1319
drag, startPoint x: 1159, startPoint y: 594, endPoint x: 567, endPoint y: 232, distance: 693.9
click at [567, 232] on div "Tell us more about your payment Enter payment amount SGD 16,500.00 16500.00 Sel…" at bounding box center [784, 87] width 1568 height 1319
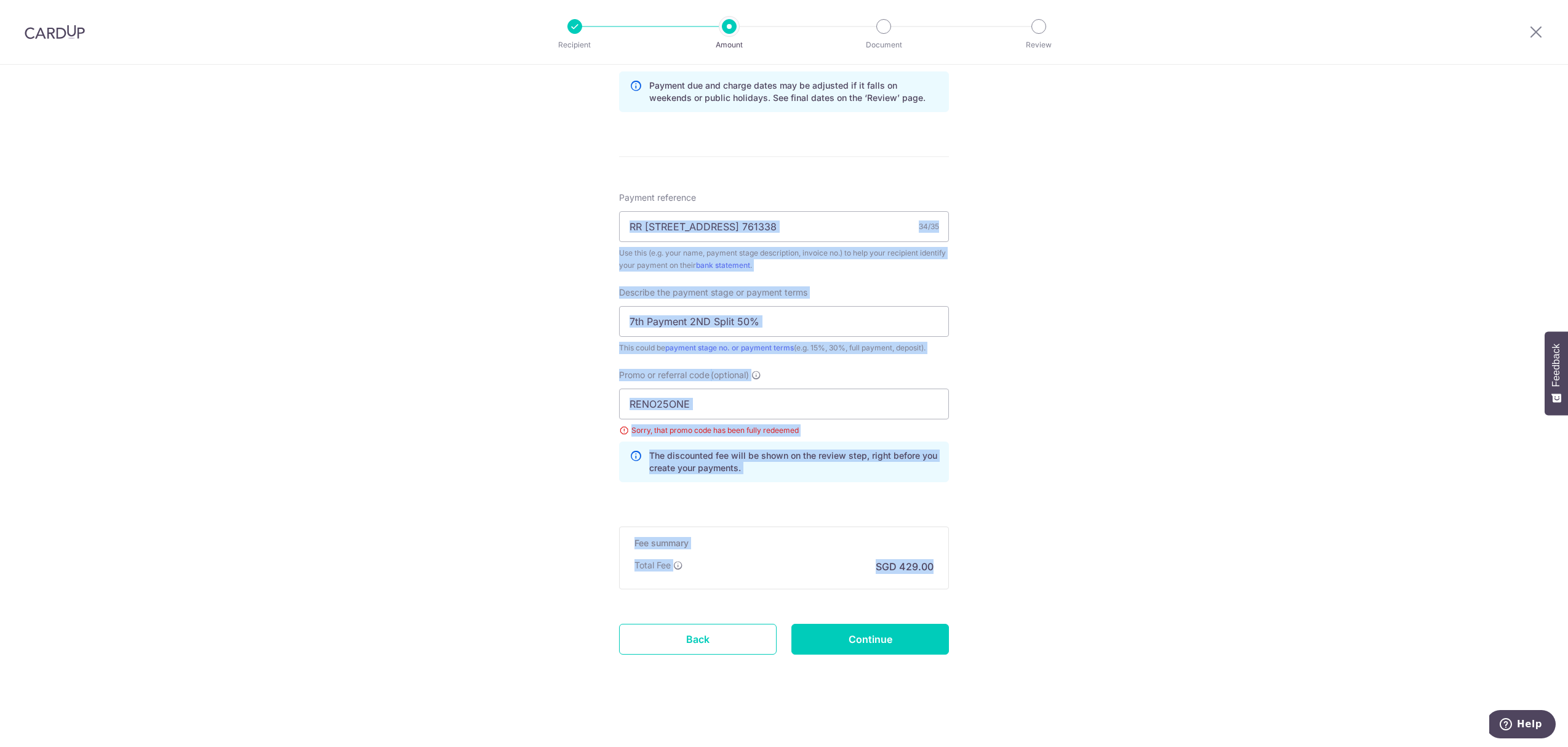
click at [567, 232] on div "Tell us more about your payment Enter payment amount SGD 16,500.00 16500.00 Sel…" at bounding box center [784, 87] width 1568 height 1319
drag, startPoint x: 518, startPoint y: 151, endPoint x: 1116, endPoint y: 557, distance: 722.8
click at [1116, 557] on div "Tell us more about your payment Enter payment amount SGD 16,500.00 16500.00 Sel…" at bounding box center [784, 87] width 1568 height 1319
drag, startPoint x: 1141, startPoint y: 624, endPoint x: 481, endPoint y: 151, distance: 812.0
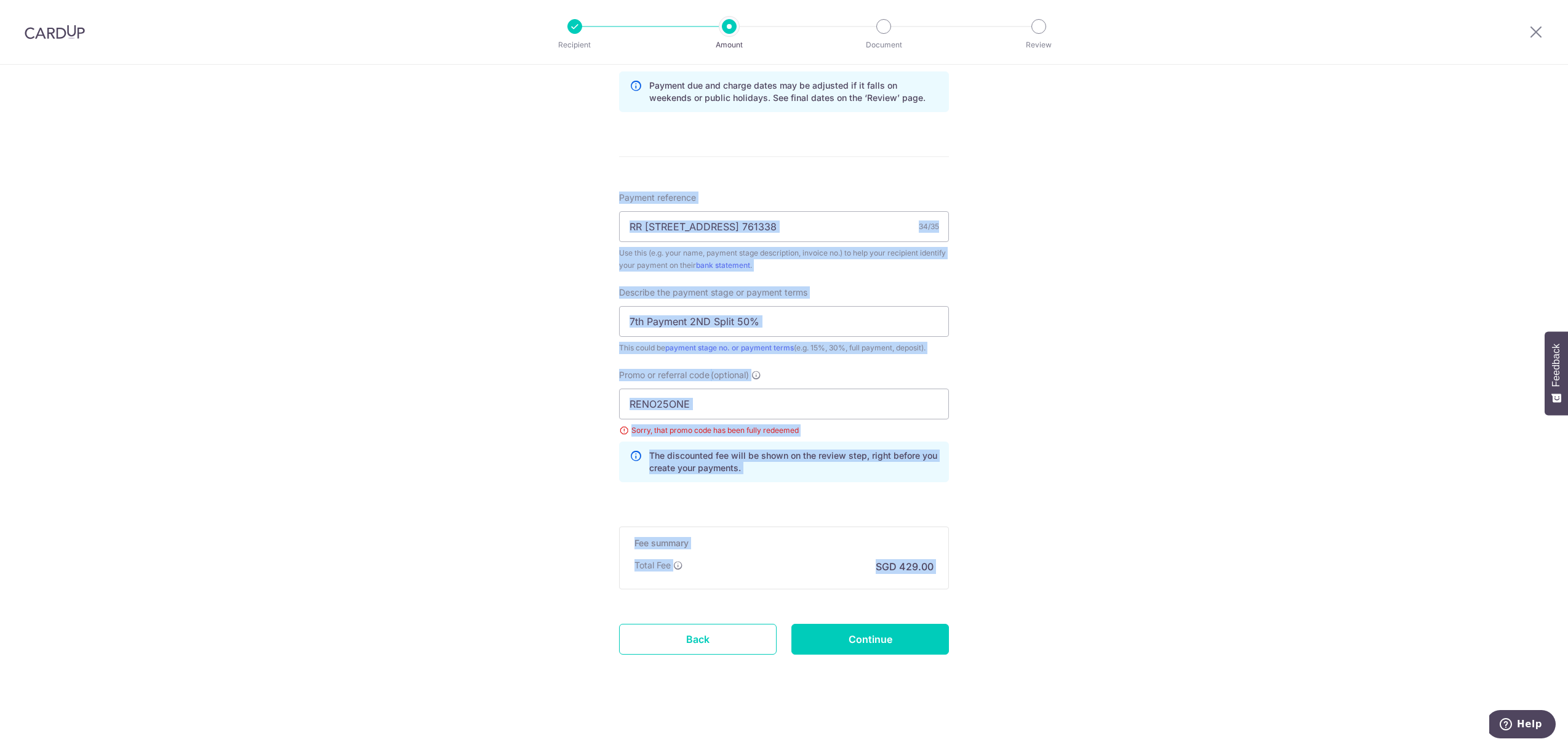
click at [481, 151] on div "Tell us more about your payment Enter payment amount SGD 16,500.00 16500.00 Sel…" at bounding box center [784, 87] width 1568 height 1319
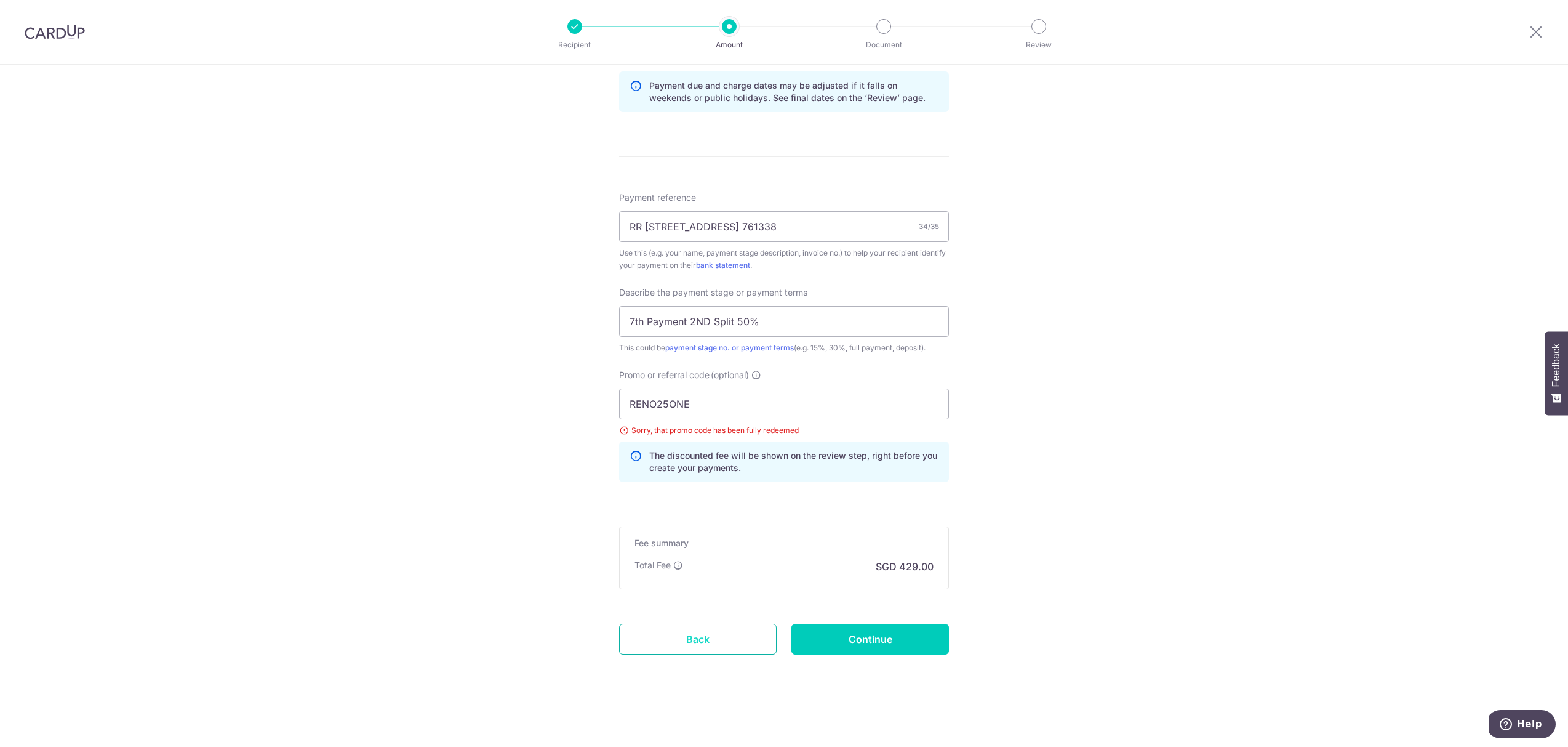
click at [697, 641] on link "Back" at bounding box center [698, 639] width 157 height 31
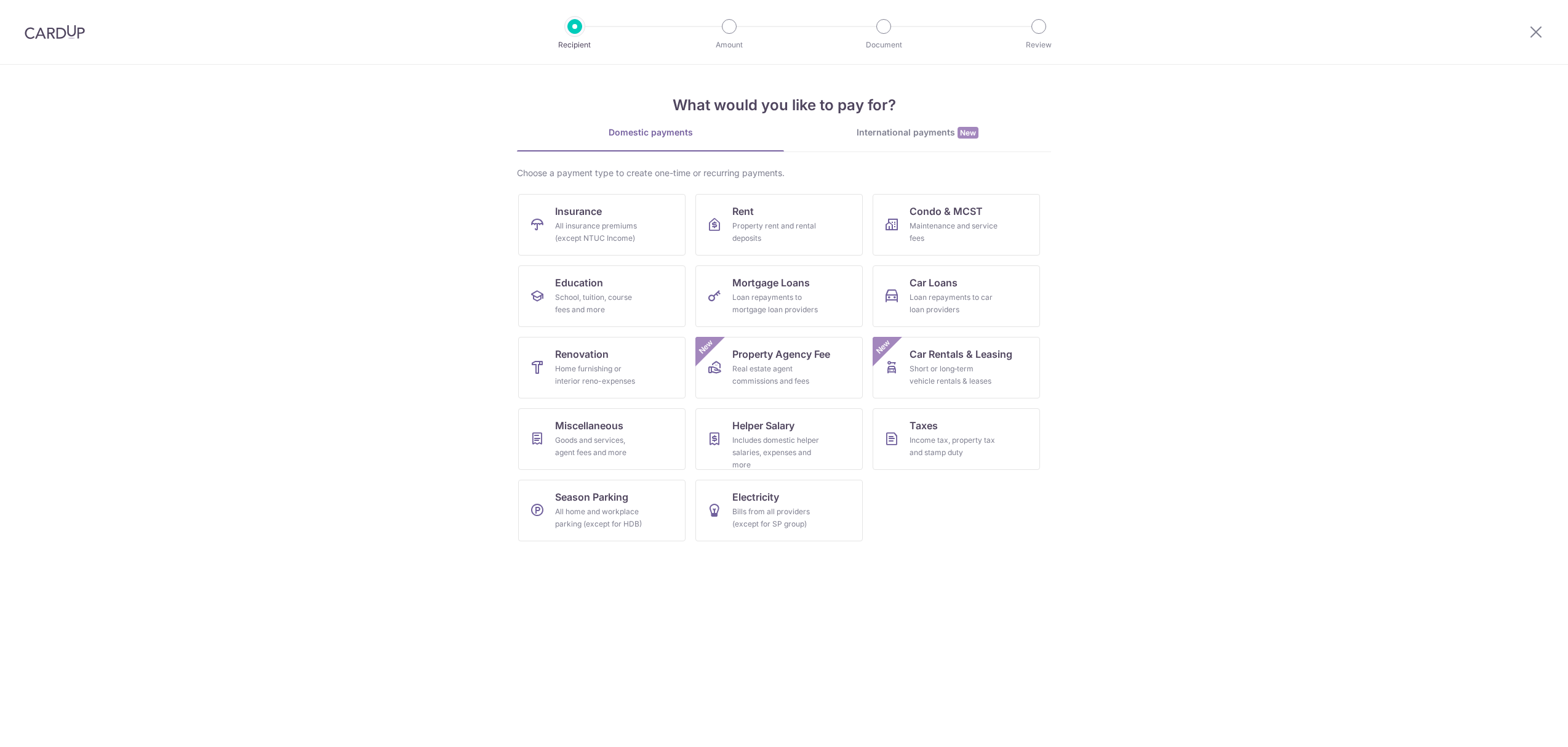
click at [866, 143] on link "International payments New" at bounding box center [917, 139] width 267 height 25
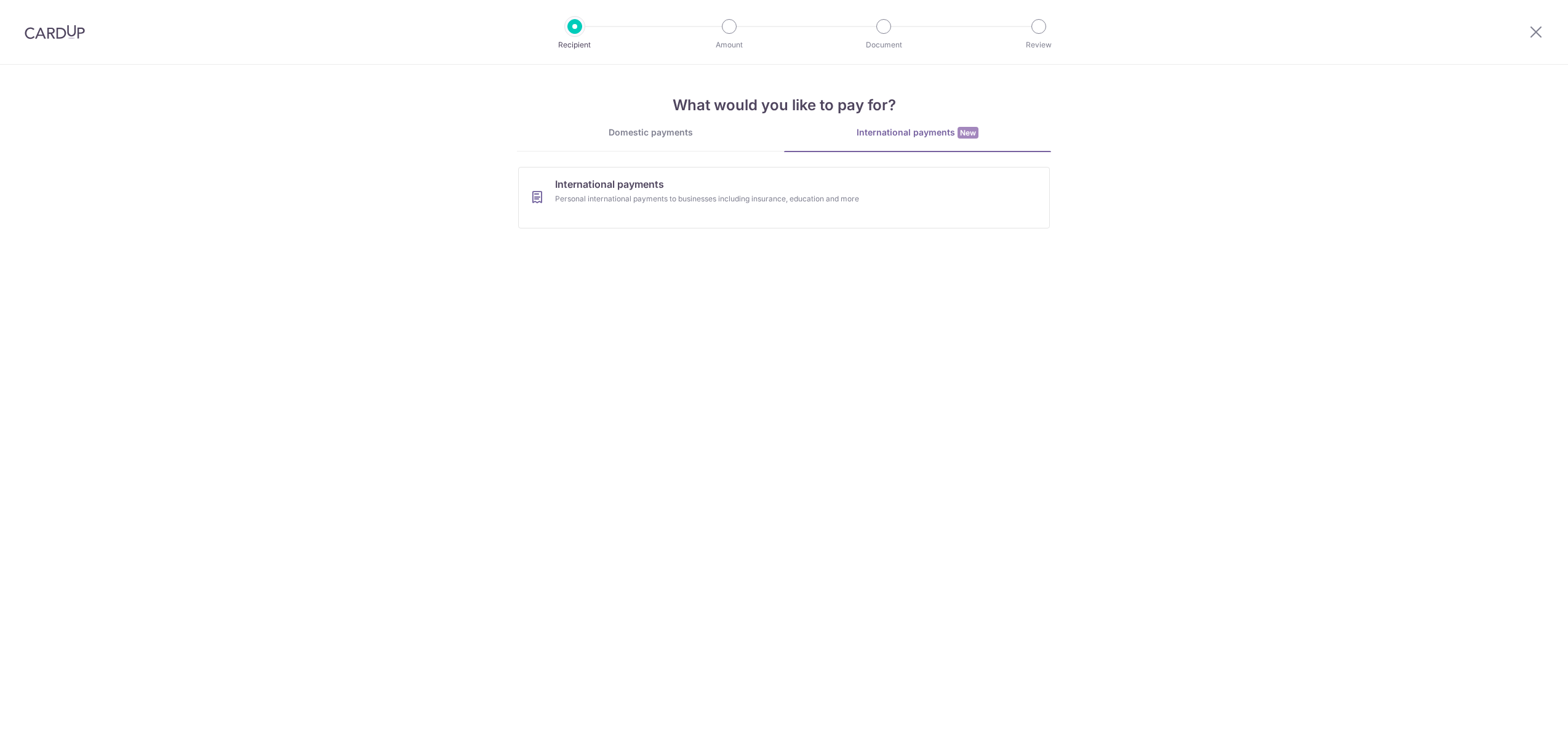
click at [695, 139] on link "Domestic payments" at bounding box center [650, 139] width 267 height 25
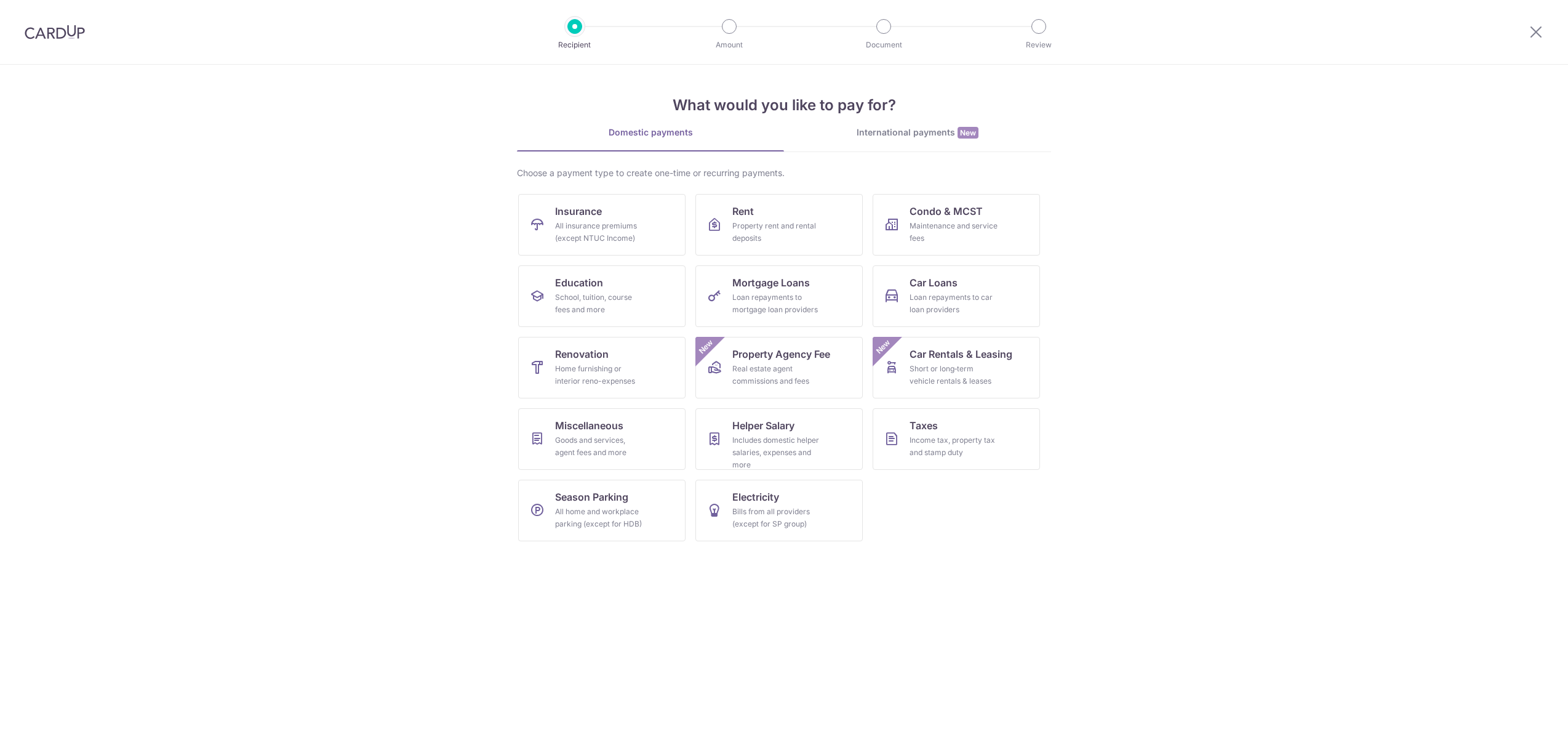
click at [854, 133] on div "International payments New" at bounding box center [917, 133] width 267 height 13
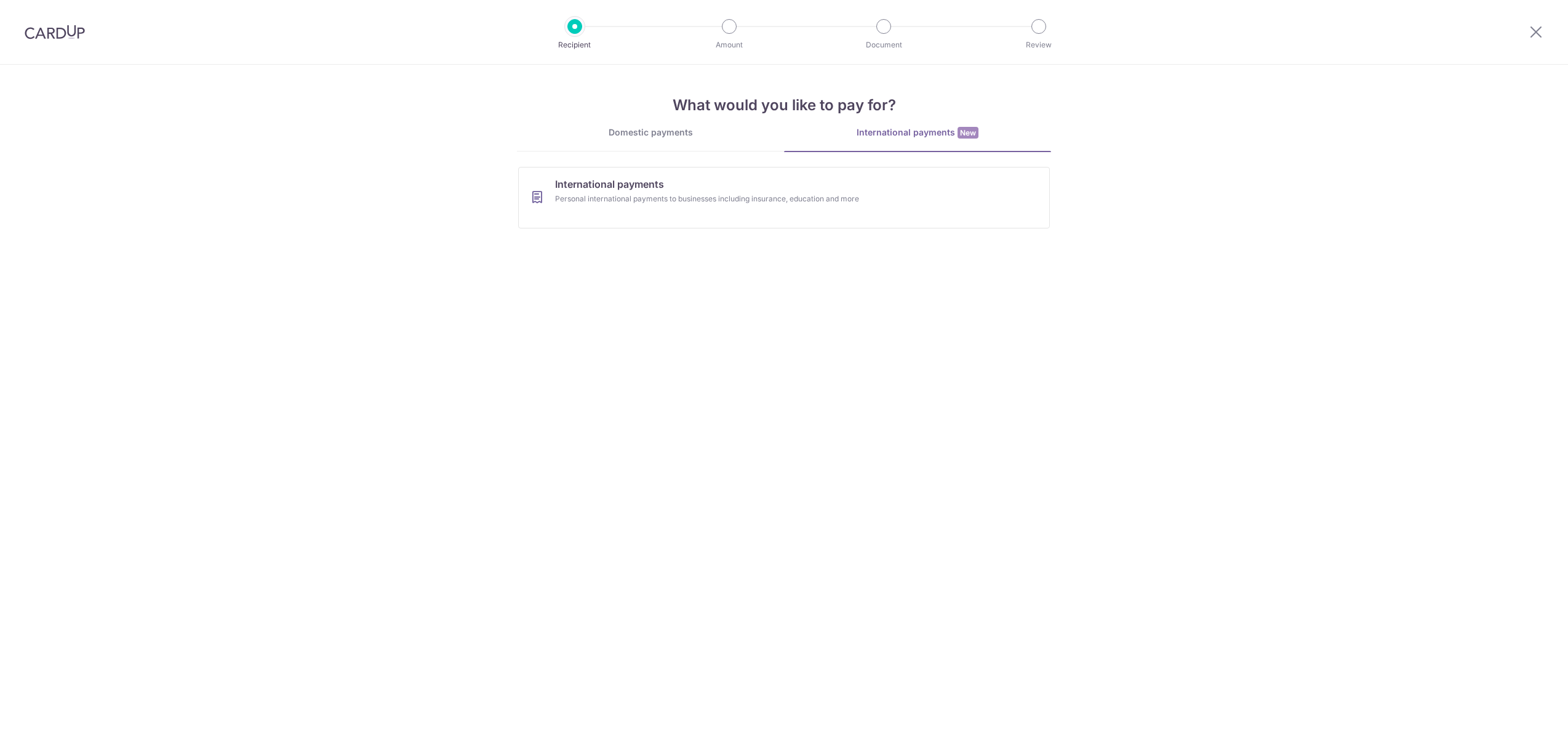
click at [635, 136] on div "Domestic payments" at bounding box center [650, 132] width 267 height 12
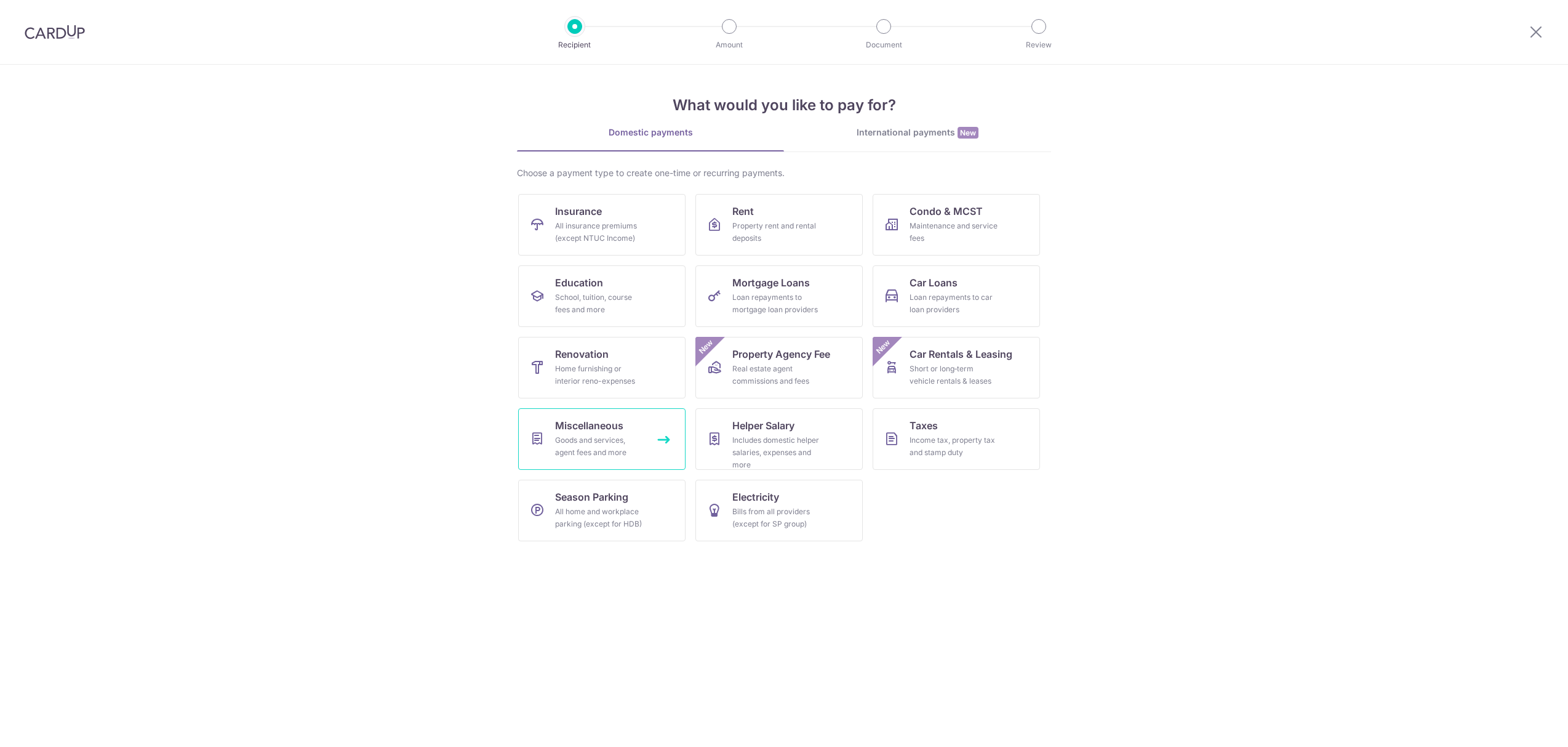
click at [613, 457] on div "Goods and services, agent fees and more" at bounding box center [599, 447] width 89 height 25
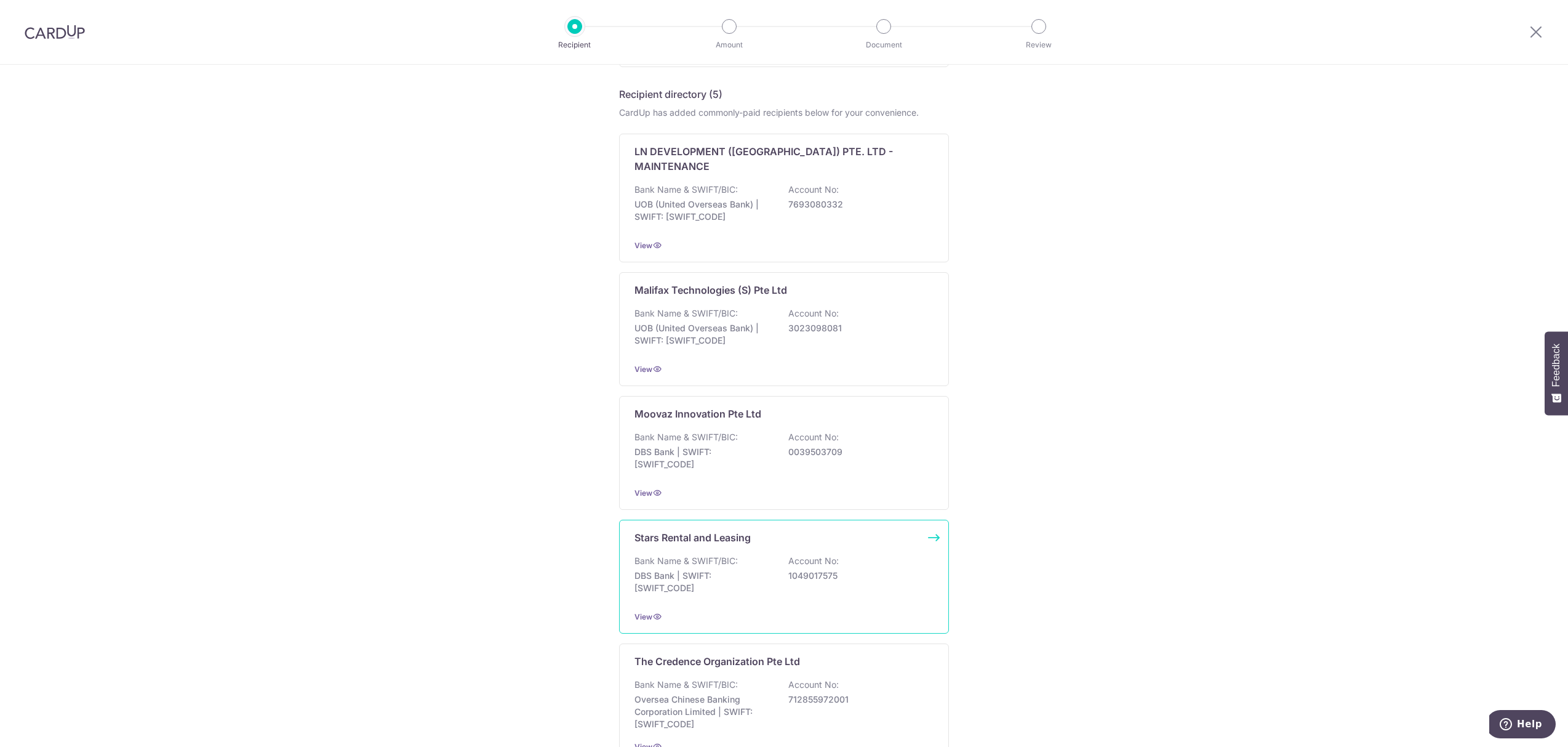
scroll to position [1126, 0]
